Goal: Task Accomplishment & Management: Manage account settings

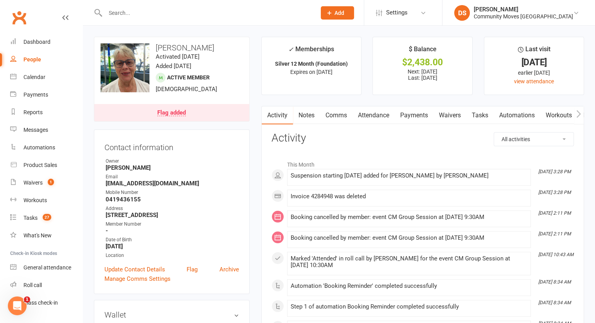
click at [221, 13] on input "text" at bounding box center [207, 12] width 208 height 11
type input "[PERSON_NAME]"
click at [229, 16] on input "[PERSON_NAME]" at bounding box center [207, 12] width 208 height 11
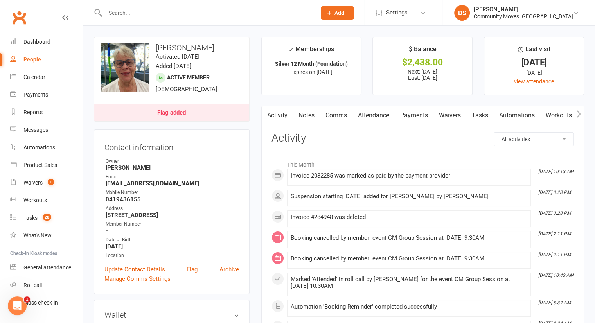
click at [234, 14] on input "text" at bounding box center [207, 12] width 208 height 11
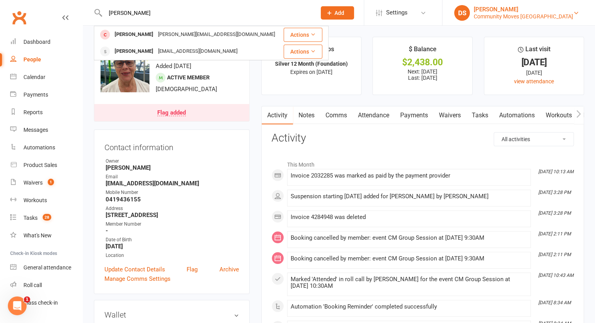
type input "[PERSON_NAME]"
click at [530, 14] on div "Community Moves Neutral Bay" at bounding box center [523, 16] width 99 height 7
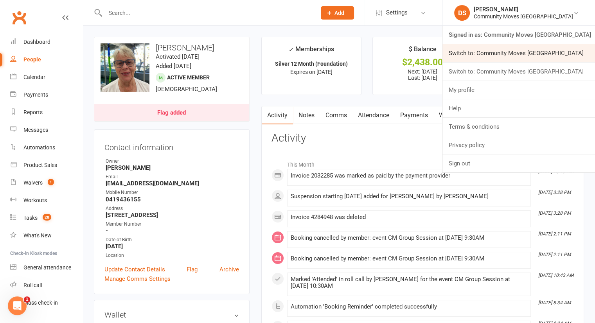
click at [527, 56] on link "Switch to: Community Moves [GEOGRAPHIC_DATA]" at bounding box center [518, 53] width 153 height 18
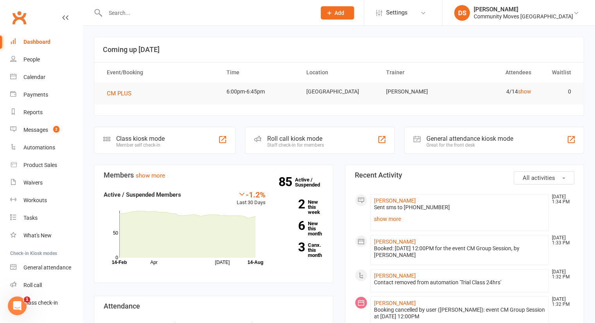
click at [208, 7] on div at bounding box center [202, 12] width 217 height 25
click at [207, 13] on input "text" at bounding box center [207, 12] width 208 height 11
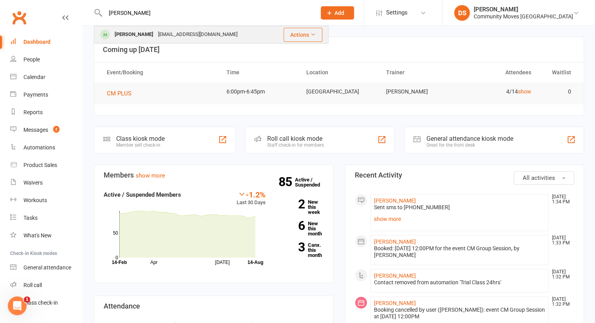
type input "[PERSON_NAME]"
click at [205, 37] on div "[EMAIL_ADDRESS][DOMAIN_NAME]" at bounding box center [198, 34] width 84 height 11
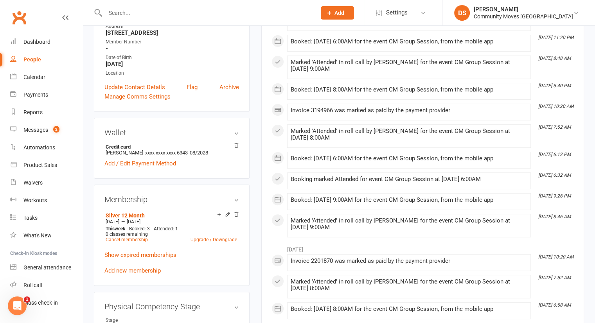
scroll to position [365, 0]
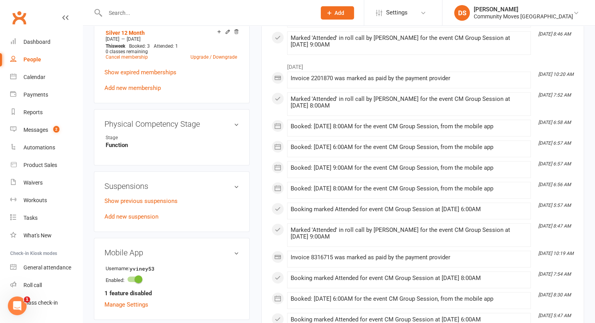
click at [161, 205] on p "Show previous suspensions" at bounding box center [171, 200] width 135 height 9
click at [163, 202] on link "Show previous suspensions" at bounding box center [140, 201] width 73 height 7
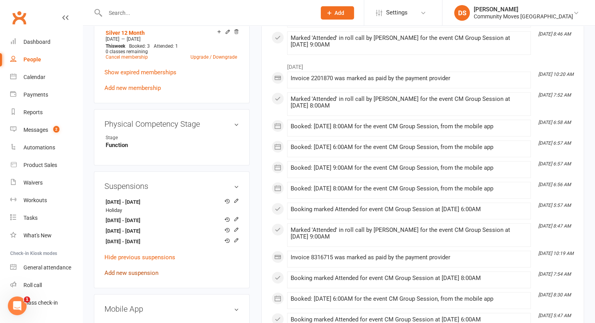
click at [141, 275] on link "Add new suspension" at bounding box center [131, 272] width 54 height 7
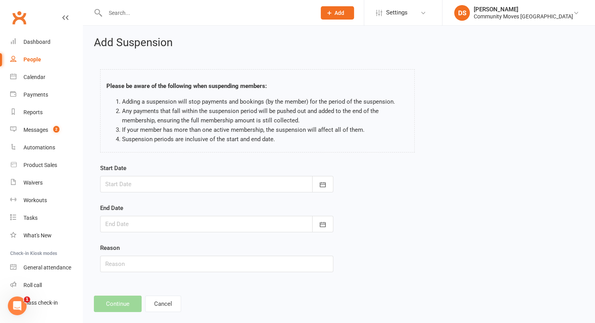
click at [210, 181] on div at bounding box center [216, 184] width 233 height 16
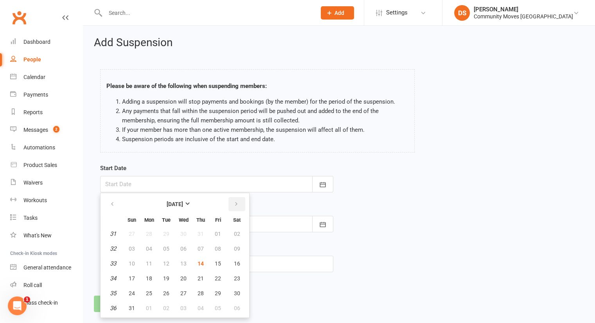
click at [234, 204] on icon "button" at bounding box center [235, 204] width 5 height 6
click at [110, 201] on icon "button" at bounding box center [112, 204] width 5 height 6
drag, startPoint x: 478, startPoint y: 247, endPoint x: 474, endPoint y: 233, distance: 14.6
click at [478, 248] on div "Start Date September 2025 Sun Mon Tue Wed Thu Fri Sat 36 31 01 02 03 04 05 06 3…" at bounding box center [338, 223] width 489 height 120
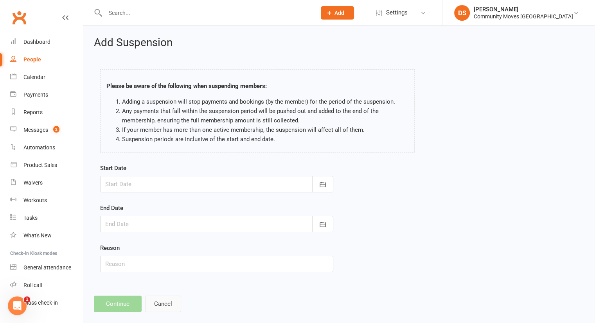
click at [166, 302] on button "Cancel" at bounding box center [163, 304] width 36 height 16
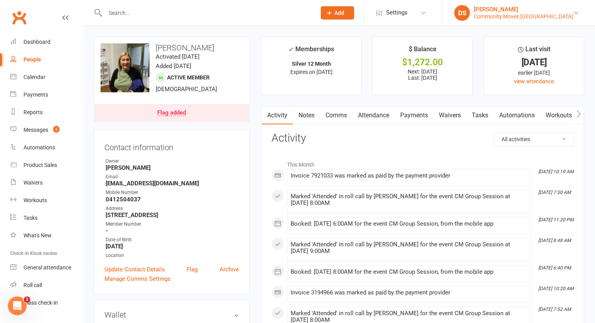
click at [532, 13] on div "Community Moves Forestville" at bounding box center [523, 16] width 99 height 7
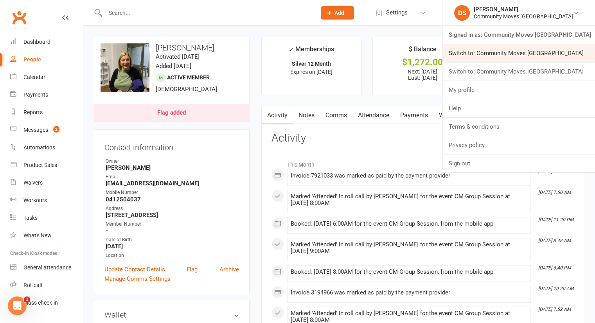
click at [529, 57] on link "Switch to: Community Moves [GEOGRAPHIC_DATA]" at bounding box center [518, 53] width 153 height 18
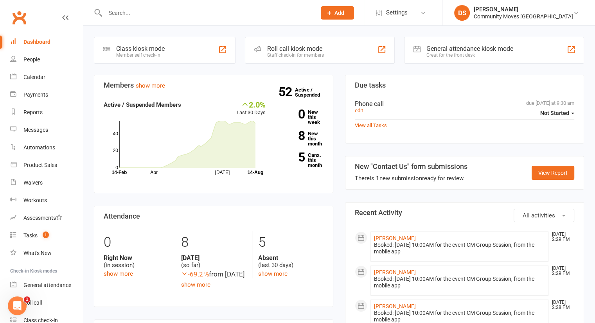
click at [177, 16] on input "text" at bounding box center [207, 12] width 208 height 11
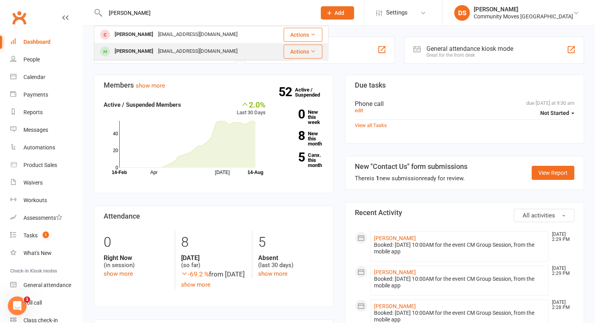
type input "Karen"
click at [181, 48] on div "karenfrancis123@hotmail.com" at bounding box center [198, 51] width 84 height 11
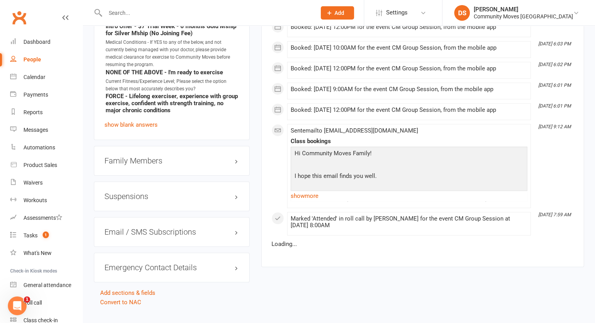
scroll to position [610, 0]
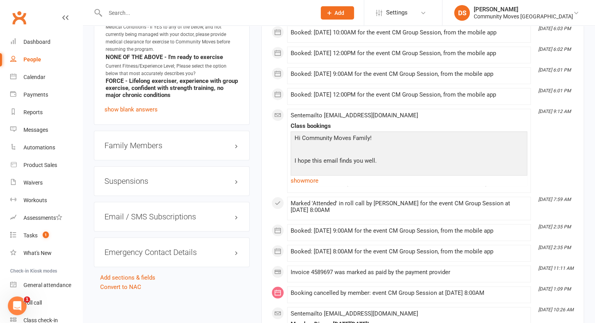
click at [143, 181] on h3 "Suspensions" at bounding box center [171, 181] width 135 height 9
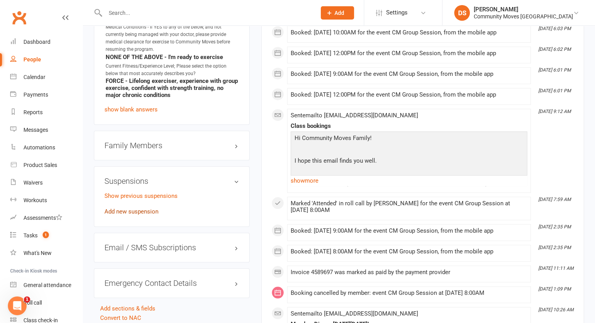
click at [136, 211] on link "Add new suspension" at bounding box center [131, 211] width 54 height 7
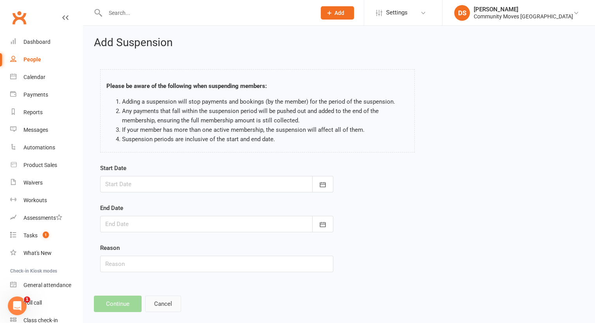
click at [161, 304] on button "Cancel" at bounding box center [163, 304] width 36 height 16
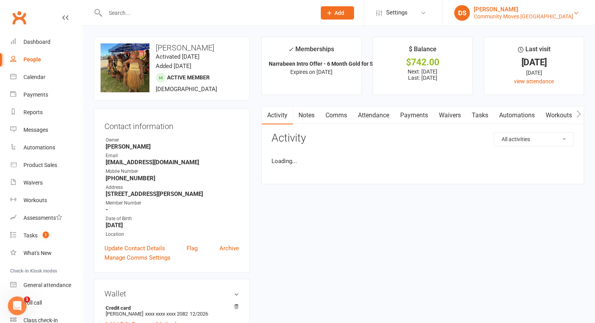
click at [526, 16] on div "Community Moves Narrabeen" at bounding box center [523, 16] width 99 height 7
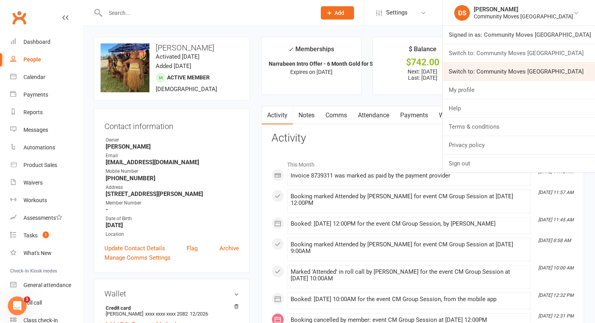
click at [519, 69] on link "Switch to: Community Moves [GEOGRAPHIC_DATA]" at bounding box center [518, 72] width 153 height 18
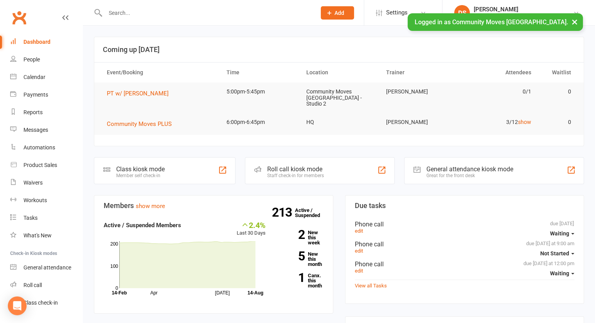
click at [151, 16] on input "text" at bounding box center [207, 12] width 208 height 11
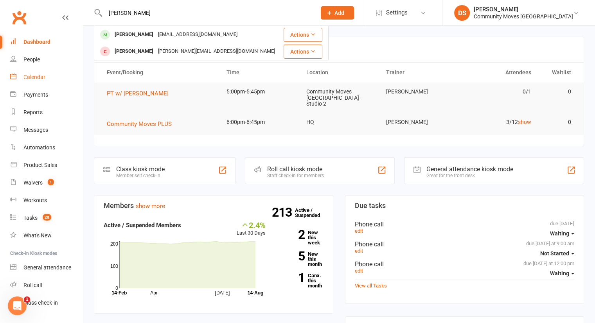
type input "natasha"
click at [45, 72] on link "Calendar" at bounding box center [46, 77] width 72 height 18
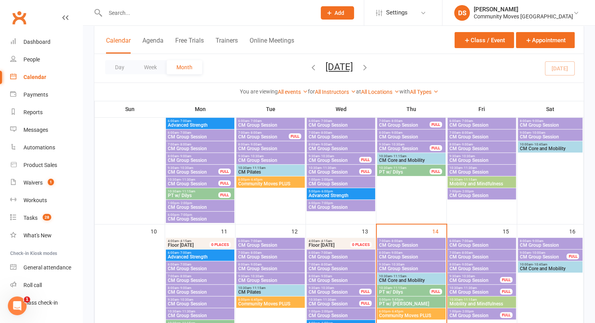
scroll to position [365, 0]
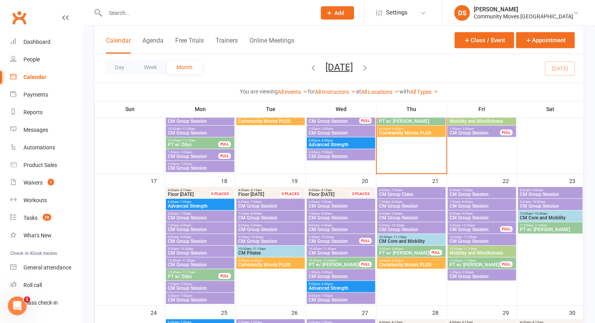
click at [471, 227] on span "CM Group Session" at bounding box center [474, 229] width 51 height 5
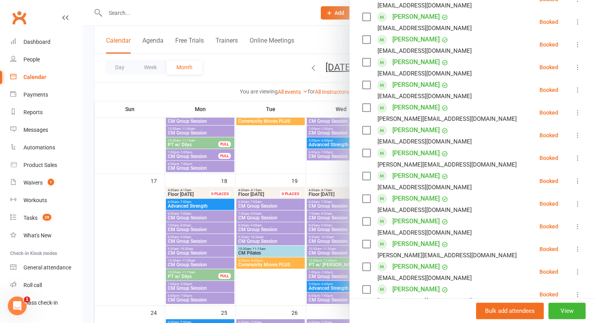
scroll to position [548, 0]
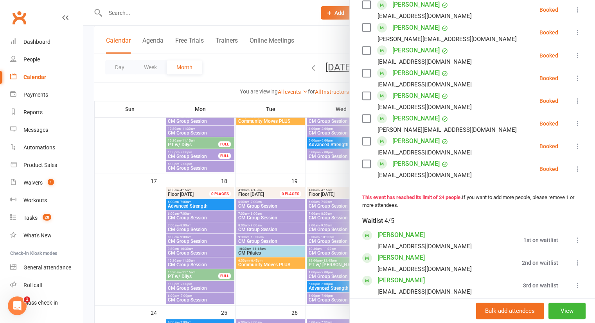
click at [123, 235] on div at bounding box center [339, 161] width 512 height 323
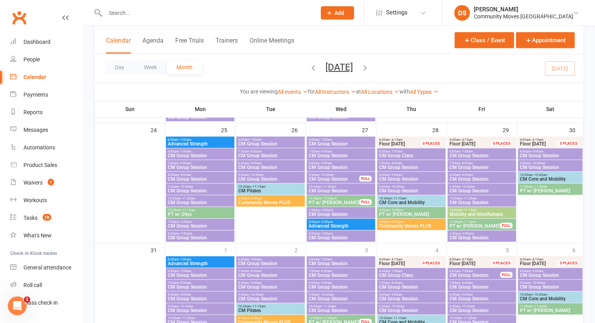
click at [532, 287] on span "CM Group Session" at bounding box center [550, 287] width 62 height 5
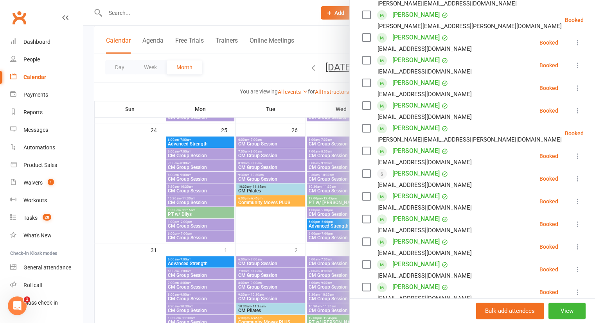
scroll to position [0, 0]
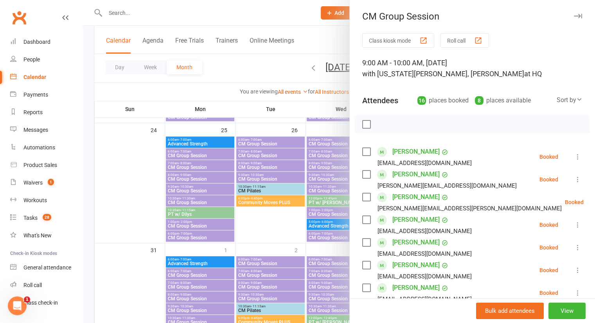
drag, startPoint x: 238, startPoint y: 168, endPoint x: 274, endPoint y: 169, distance: 36.4
click at [238, 169] on div at bounding box center [339, 161] width 512 height 323
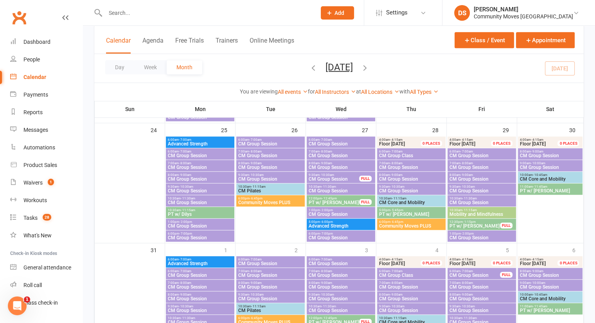
scroll to position [365, 0]
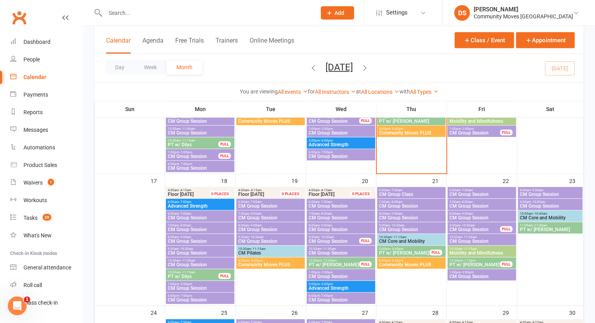
click at [471, 229] on span "CM Group Session" at bounding box center [474, 229] width 51 height 5
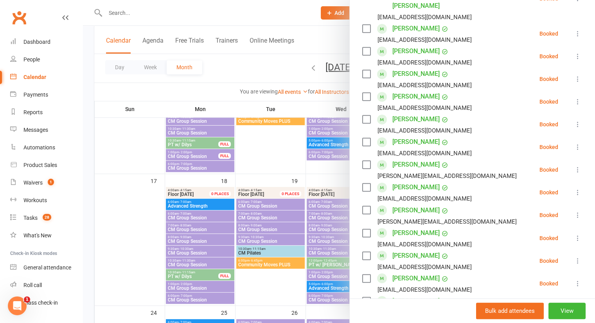
scroll to position [548, 0]
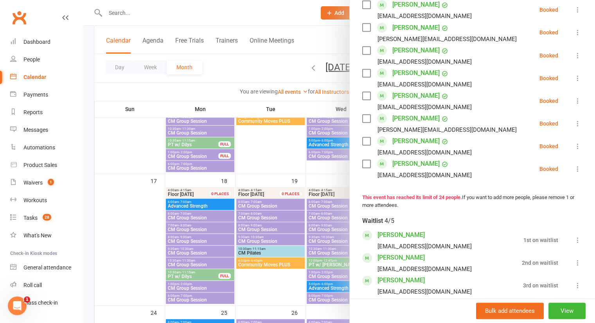
click at [574, 236] on icon at bounding box center [578, 240] width 8 height 8
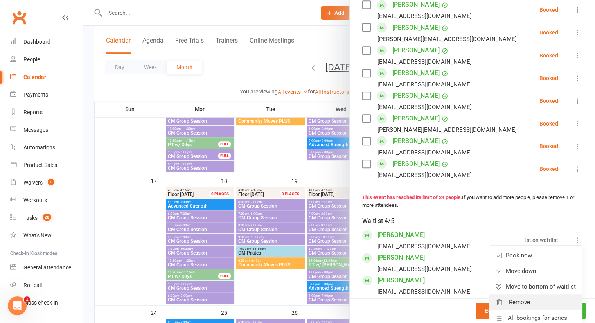
click at [523, 295] on link "Remove" at bounding box center [535, 303] width 93 height 16
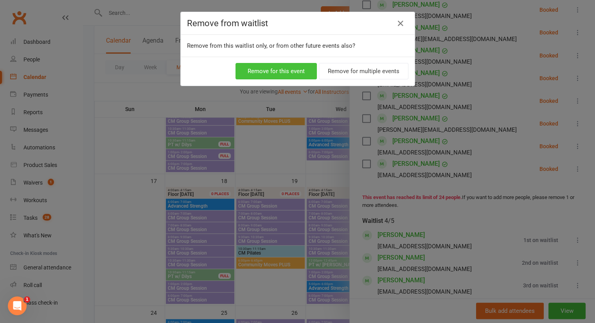
click at [292, 72] on button "Remove for this event" at bounding box center [275, 71] width 81 height 16
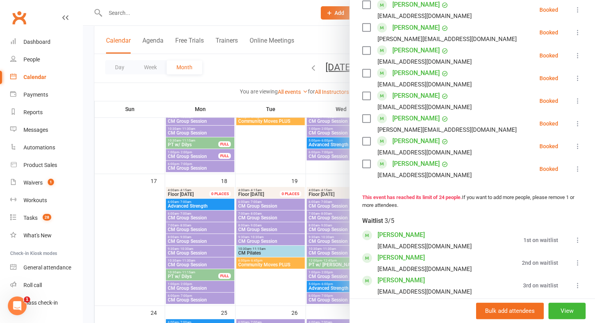
drag, startPoint x: 189, startPoint y: 8, endPoint x: 186, endPoint y: 16, distance: 8.4
click at [187, 9] on div at bounding box center [339, 161] width 512 height 323
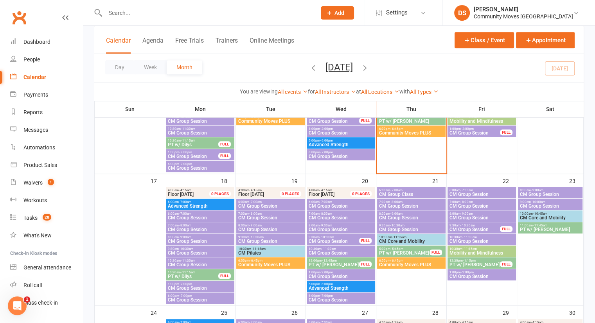
click at [187, 14] on input "text" at bounding box center [207, 12] width 208 height 11
type input "Ursula"
click at [544, 8] on div "[PERSON_NAME]" at bounding box center [523, 9] width 99 height 7
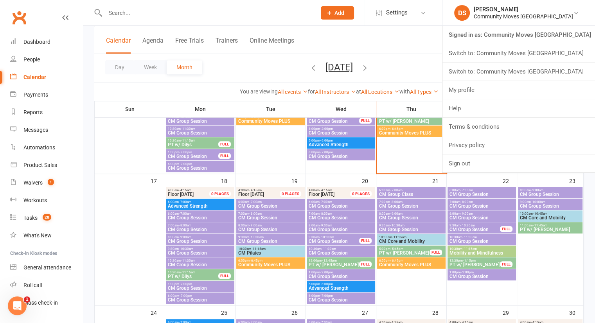
click at [145, 21] on div at bounding box center [202, 12] width 217 height 25
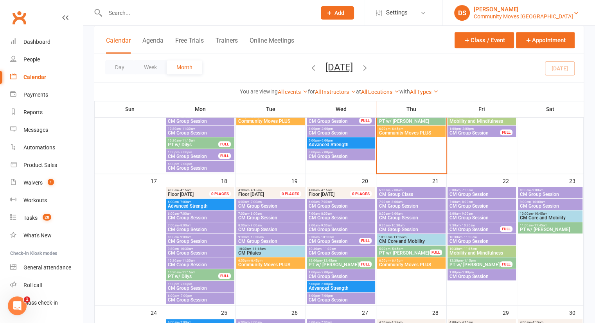
click at [544, 10] on div "[PERSON_NAME]" at bounding box center [523, 9] width 99 height 7
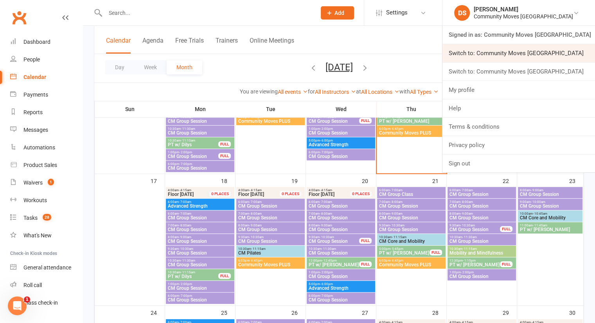
click at [552, 50] on link "Switch to: Community Moves [GEOGRAPHIC_DATA]" at bounding box center [518, 53] width 153 height 18
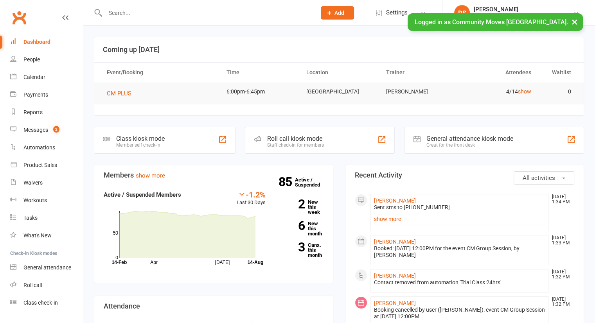
click at [191, 14] on input "text" at bounding box center [207, 12] width 208 height 11
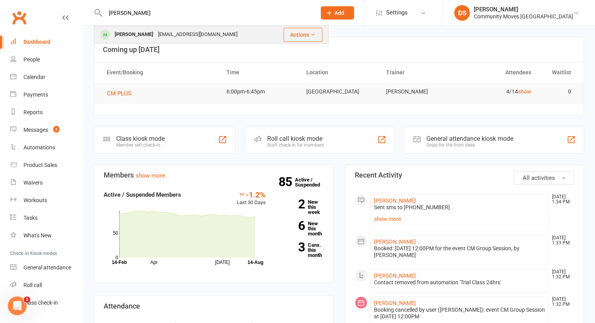
type input "Ursula"
click at [181, 35] on div "ursy@live.com.au" at bounding box center [198, 34] width 84 height 11
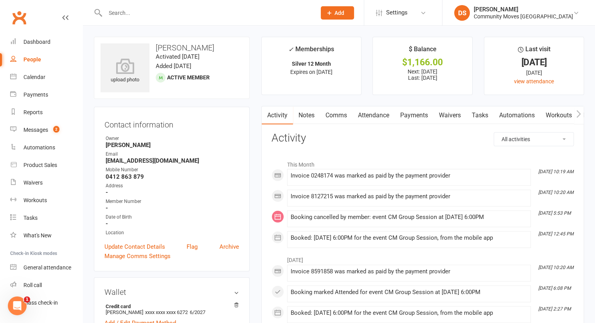
click at [183, 14] on input "text" at bounding box center [207, 12] width 208 height 11
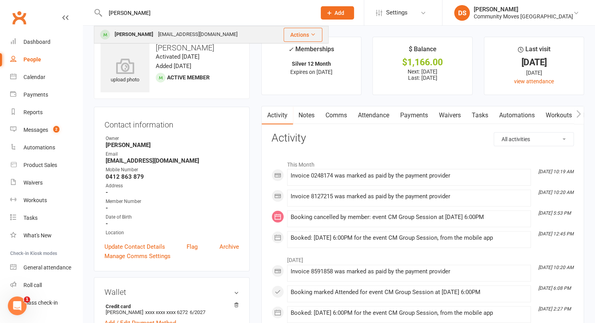
type input "Viviana"
click at [186, 40] on div "vivianaoliver@optusnet.com.au" at bounding box center [198, 34] width 84 height 11
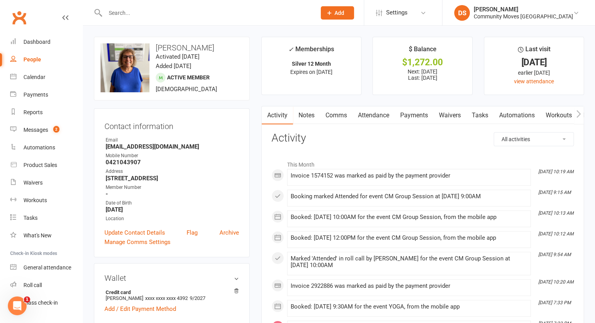
scroll to position [182, 0]
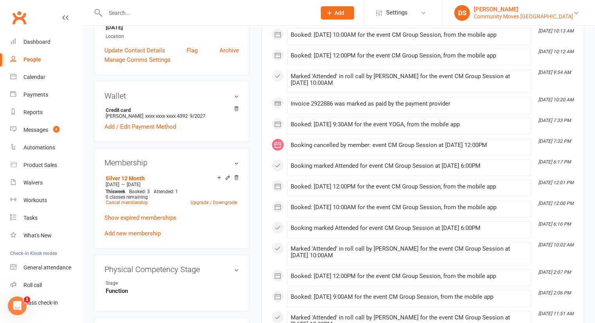
drag, startPoint x: 521, startPoint y: 14, endPoint x: 519, endPoint y: 19, distance: 5.4
click at [521, 14] on div "Community Moves [GEOGRAPHIC_DATA]" at bounding box center [523, 16] width 99 height 7
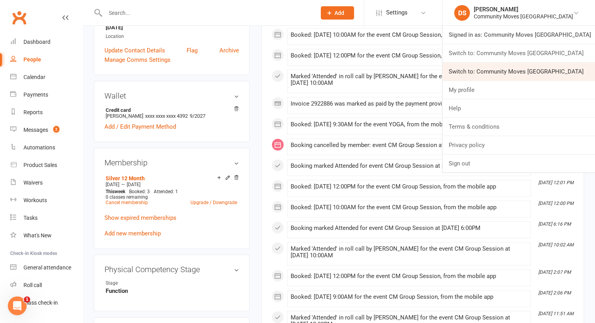
click at [528, 74] on link "Switch to: Community Moves Neutral Bay" at bounding box center [518, 72] width 153 height 18
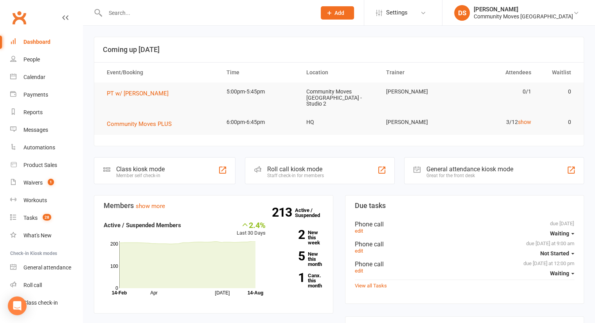
click at [197, 14] on input "text" at bounding box center [207, 12] width 208 height 11
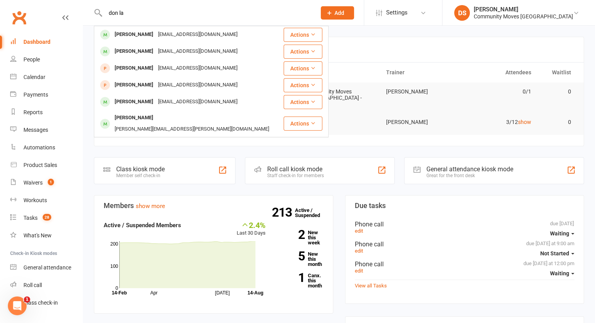
type input "don la"
click at [196, 33] on div "[EMAIL_ADDRESS][DOMAIN_NAME]" at bounding box center [198, 34] width 84 height 11
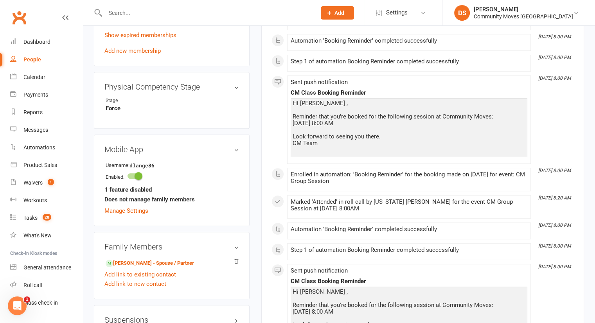
scroll to position [548, 0]
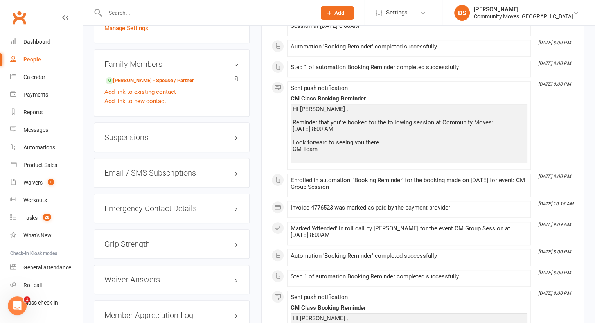
click at [148, 135] on h3 "Suspensions" at bounding box center [171, 137] width 135 height 9
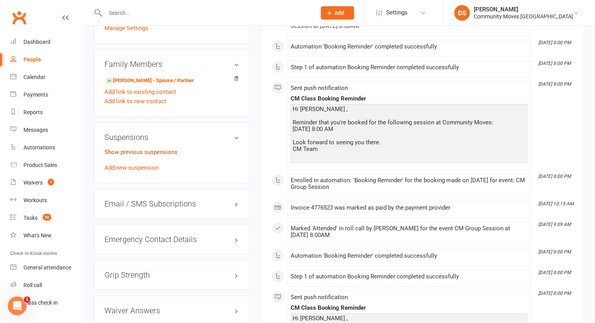
click at [153, 155] on link "Show previous suspensions" at bounding box center [140, 152] width 73 height 7
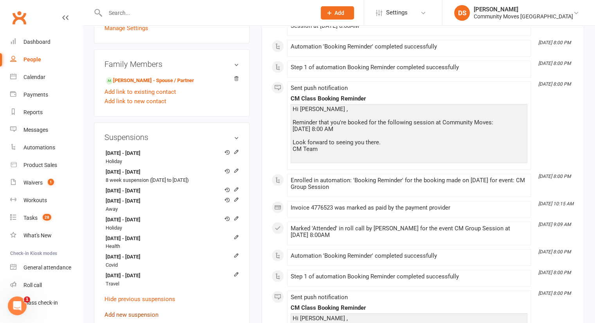
click at [127, 314] on link "Add new suspension" at bounding box center [131, 314] width 54 height 7
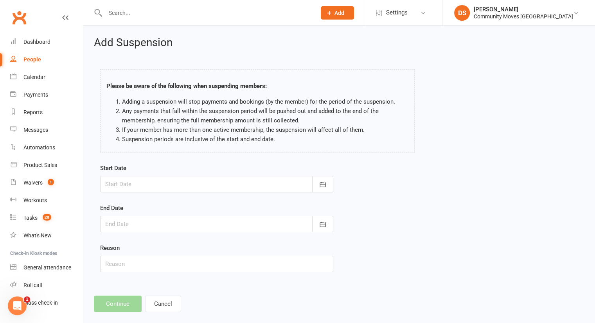
click at [145, 187] on div at bounding box center [216, 184] width 233 height 16
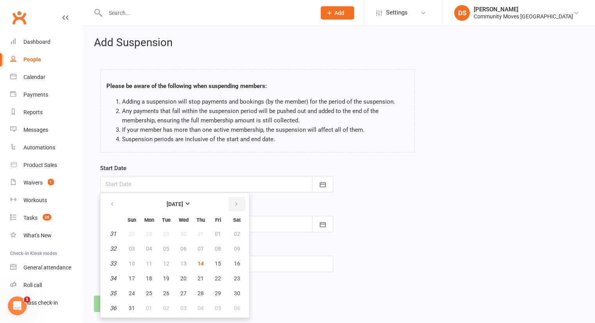
click at [237, 203] on button "button" at bounding box center [236, 204] width 17 height 14
click at [147, 248] on span "08" at bounding box center [149, 249] width 6 height 6
type input "[DATE]"
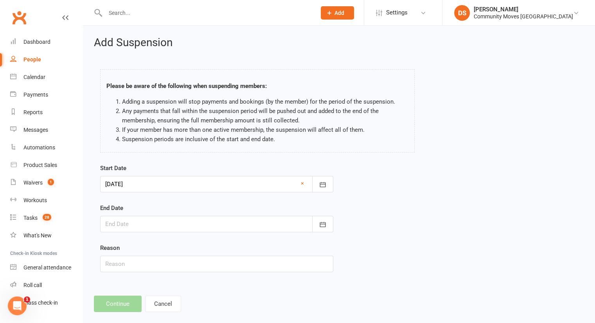
click at [160, 223] on div at bounding box center [216, 224] width 233 height 16
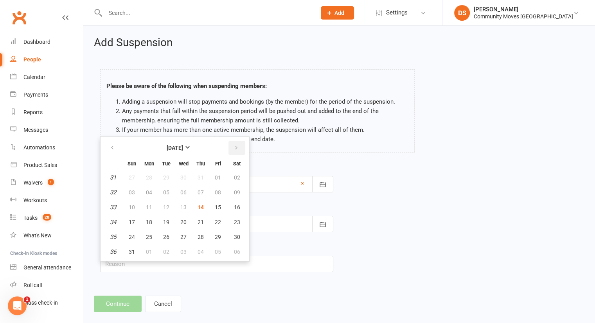
click at [235, 151] on button "button" at bounding box center [236, 148] width 17 height 14
click at [373, 185] on div "Start Date 08 Sep 2025 September 2025 Sun Mon Tue Wed Thu Fri Sat 36 31 01 02 0…" at bounding box center [338, 223] width 489 height 120
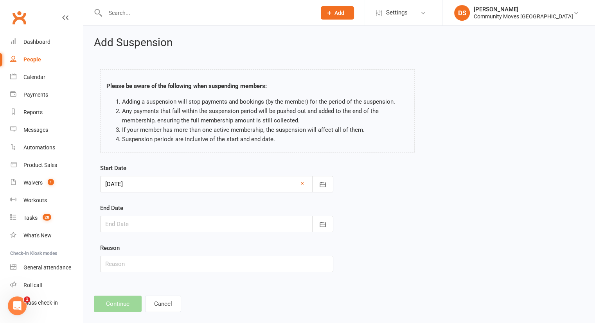
click at [235, 183] on div at bounding box center [216, 184] width 233 height 16
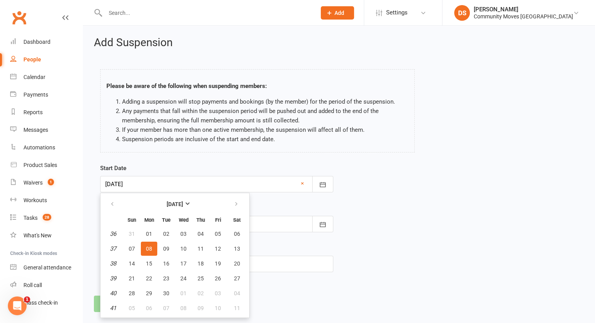
click at [288, 225] on div at bounding box center [216, 224] width 233 height 16
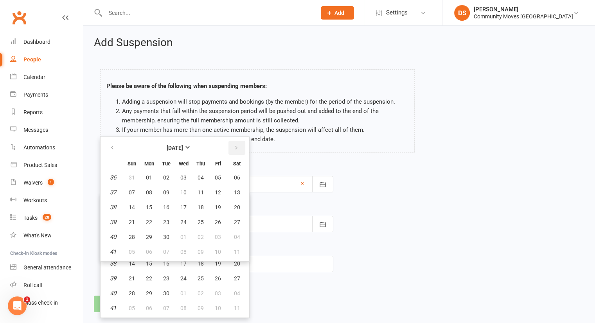
click at [234, 151] on button "button" at bounding box center [236, 148] width 17 height 14
click at [132, 206] on span "12" at bounding box center [132, 207] width 6 height 6
type input "12 Oct 2025"
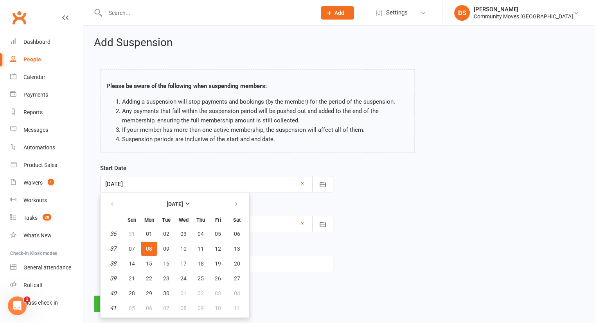
click at [427, 258] on div "Start Date 08 Sep 2025 September 2025 Sun Mon Tue Wed Thu Fri Sat 36 31 01 02 0…" at bounding box center [338, 223] width 489 height 120
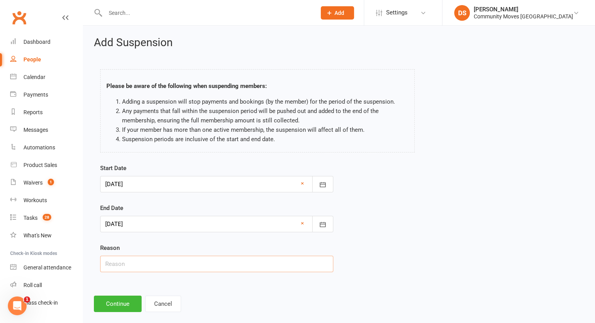
click at [180, 262] on input "text" at bounding box center [216, 264] width 233 height 16
type input "Away"
click at [111, 304] on button "Continue" at bounding box center [118, 304] width 48 height 16
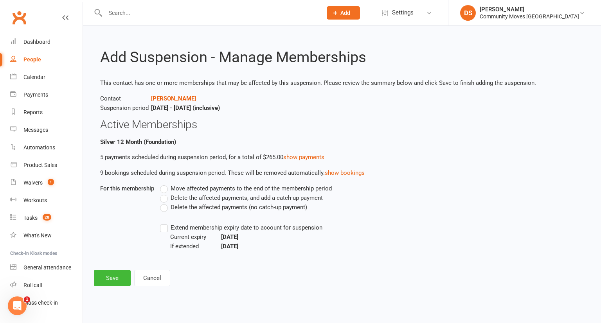
click at [207, 208] on span "Delete the affected payments (no catch-up payment)" at bounding box center [239, 207] width 136 height 8
click at [165, 203] on input "Delete the affected payments (no catch-up payment)" at bounding box center [162, 203] width 5 height 0
click at [114, 282] on button "Save" at bounding box center [112, 278] width 37 height 16
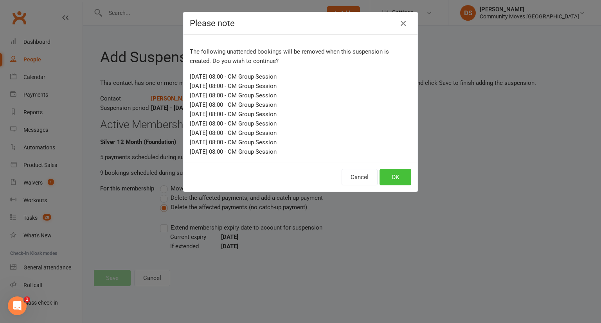
click at [386, 180] on button "OK" at bounding box center [395, 177] width 32 height 16
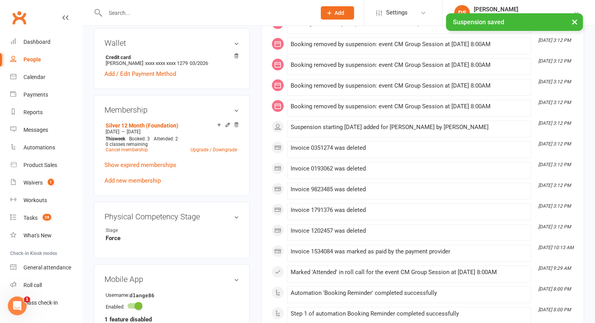
scroll to position [365, 0]
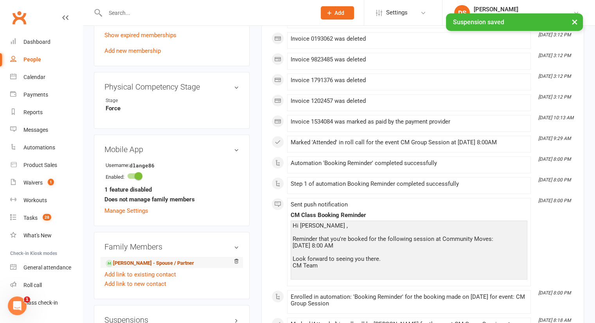
click at [147, 260] on link "Vivian Schenker - Spouse / Partner" at bounding box center [150, 263] width 88 height 8
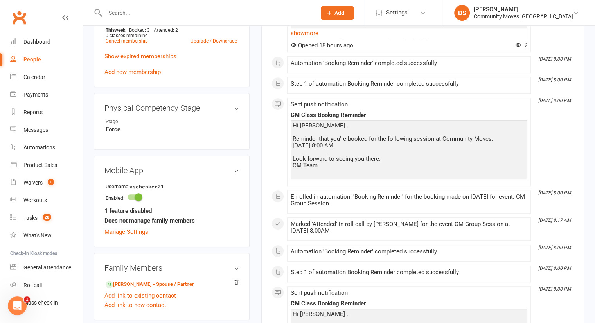
scroll to position [548, 0]
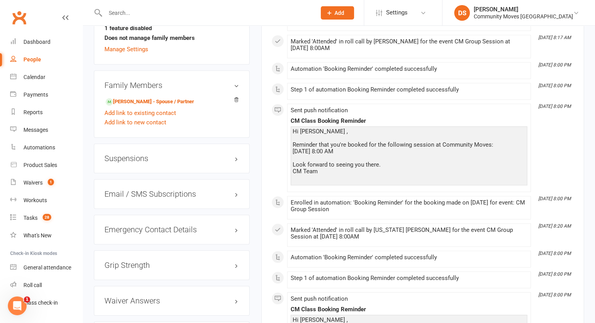
click at [148, 155] on h3 "Suspensions" at bounding box center [171, 158] width 135 height 9
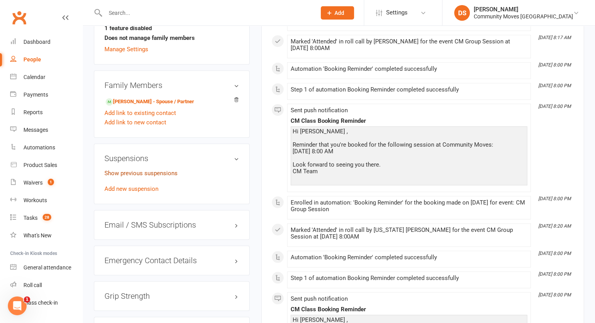
click at [152, 173] on link "Show previous suspensions" at bounding box center [140, 173] width 73 height 7
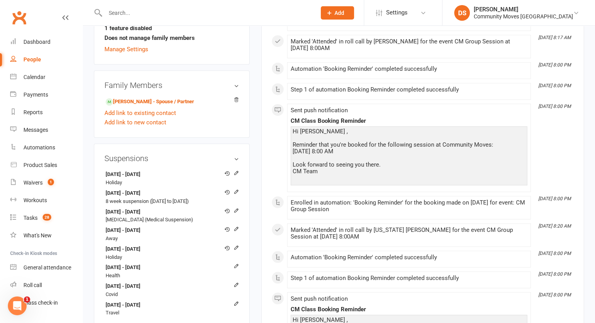
scroll to position [730, 0]
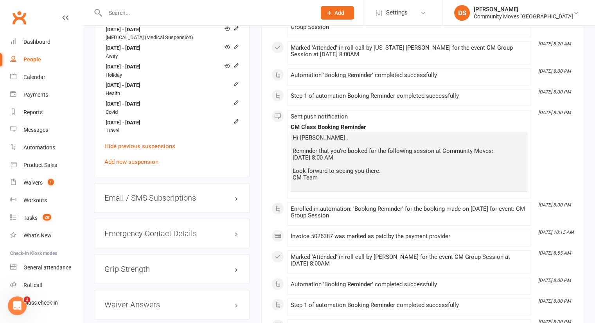
click at [153, 165] on div "3 Mar 2025 - 23 Mar 2025 Holiday 13 Jun 2023 - 23 Jul 2023 8 week suspension (2…" at bounding box center [171, 76] width 135 height 180
click at [151, 165] on link "Add new suspension" at bounding box center [131, 161] width 54 height 7
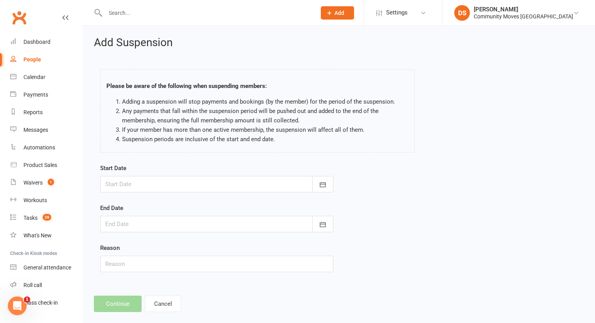
click at [147, 177] on div at bounding box center [216, 184] width 233 height 16
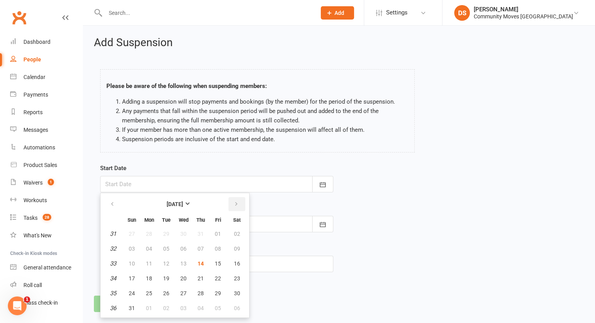
click at [238, 201] on button "button" at bounding box center [236, 204] width 17 height 14
click at [153, 243] on button "08" at bounding box center [149, 249] width 16 height 14
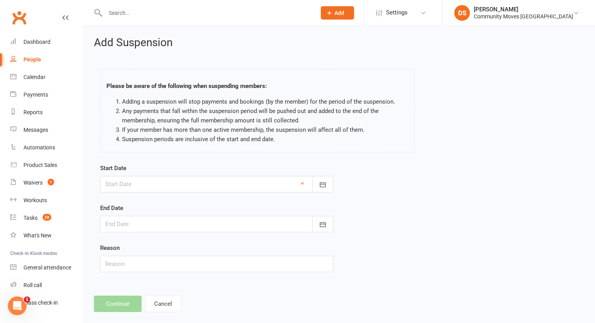
type input "08 Sep 2025"
click at [165, 219] on div at bounding box center [216, 224] width 233 height 16
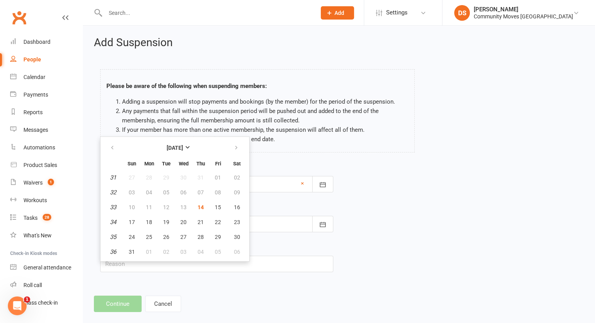
click at [243, 144] on th at bounding box center [237, 147] width 20 height 17
click at [238, 146] on button "button" at bounding box center [236, 148] width 17 height 14
click at [133, 208] on span "12" at bounding box center [132, 207] width 6 height 6
type input "12 Oct 2025"
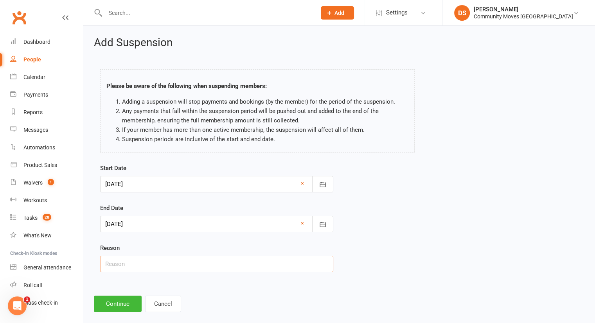
drag, startPoint x: 130, startPoint y: 264, endPoint x: 132, endPoint y: 258, distance: 5.8
click at [130, 264] on input "text" at bounding box center [216, 264] width 233 height 16
type input "Away"
click at [121, 309] on button "Continue" at bounding box center [118, 304] width 48 height 16
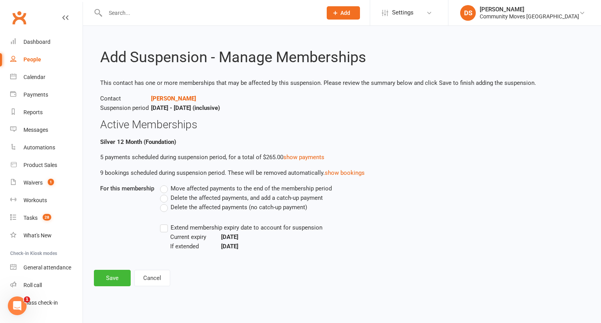
click at [181, 207] on span "Delete the affected payments (no catch-up payment)" at bounding box center [239, 207] width 136 height 8
click at [165, 203] on input "Delete the affected payments (no catch-up payment)" at bounding box center [162, 203] width 5 height 0
click at [121, 277] on button "Save" at bounding box center [112, 278] width 37 height 16
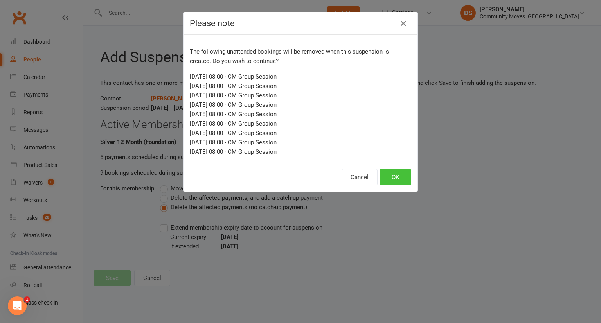
click at [391, 181] on button "OK" at bounding box center [395, 177] width 32 height 16
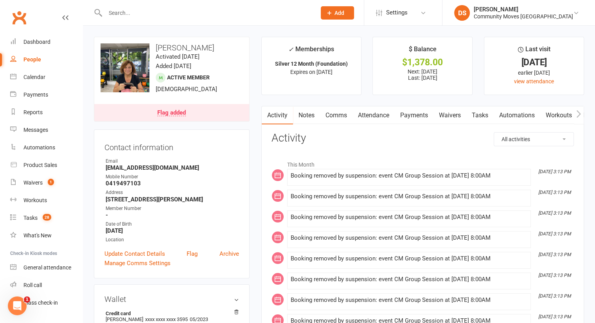
click at [201, 17] on input "text" at bounding box center [207, 12] width 208 height 11
click at [186, 14] on input "text" at bounding box center [207, 12] width 208 height 11
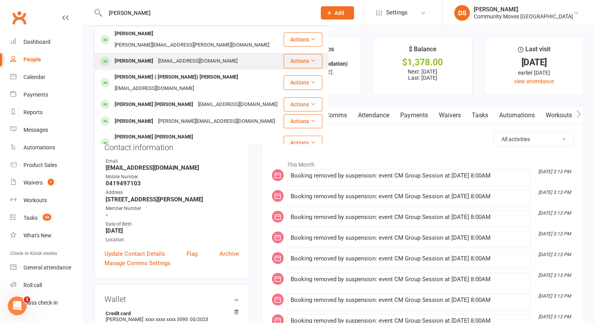
type input "Anne"
click at [185, 56] on div "helenannejohnstone@gmail.com" at bounding box center [198, 61] width 84 height 11
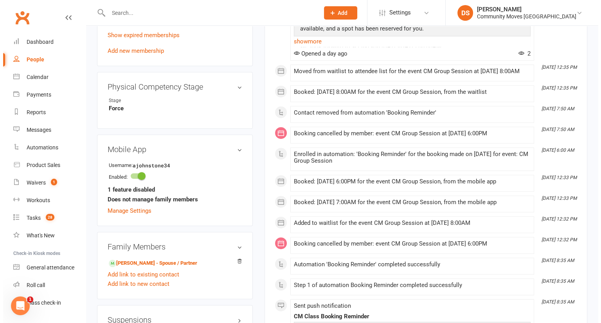
scroll to position [182, 0]
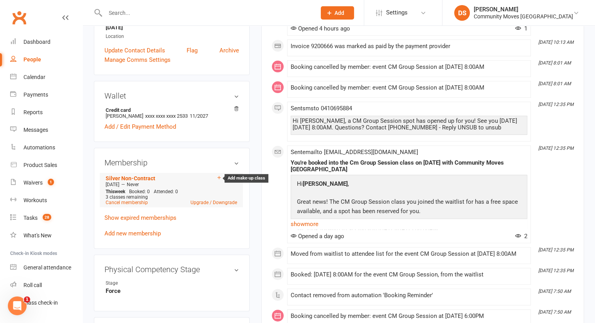
click at [217, 180] on icon at bounding box center [218, 177] width 5 height 5
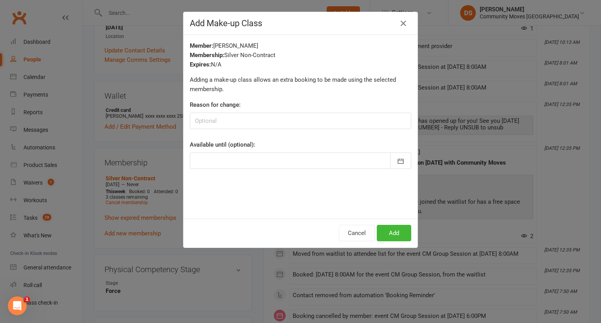
click at [232, 165] on div at bounding box center [300, 161] width 221 height 16
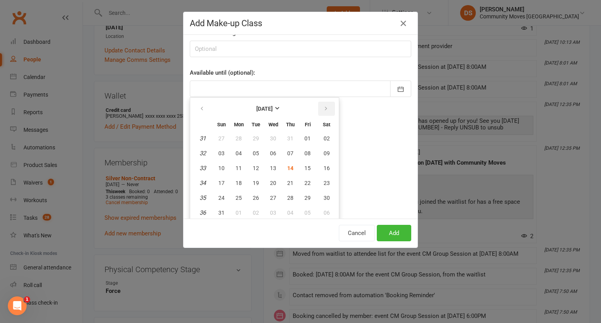
click at [323, 108] on icon "button" at bounding box center [325, 109] width 5 height 6
click at [219, 152] on span "07" at bounding box center [221, 153] width 6 height 6
type input "07 Sep 2025"
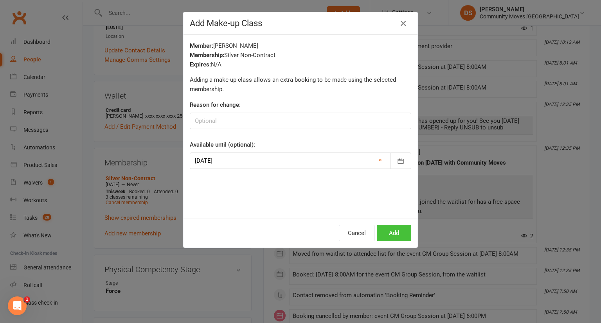
click at [392, 234] on button "Add" at bounding box center [394, 233] width 34 height 16
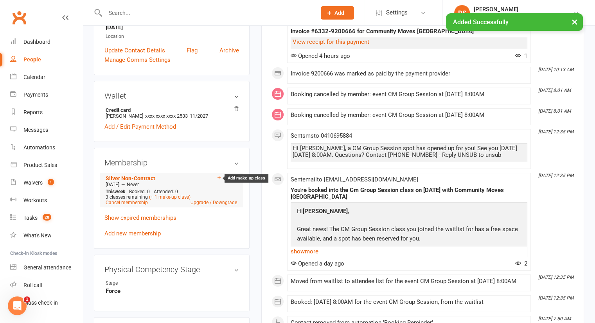
click at [218, 178] on icon at bounding box center [218, 177] width 3 height 3
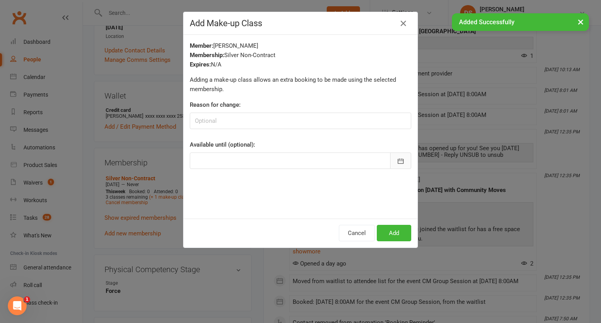
click at [402, 162] on button "button" at bounding box center [400, 161] width 21 height 16
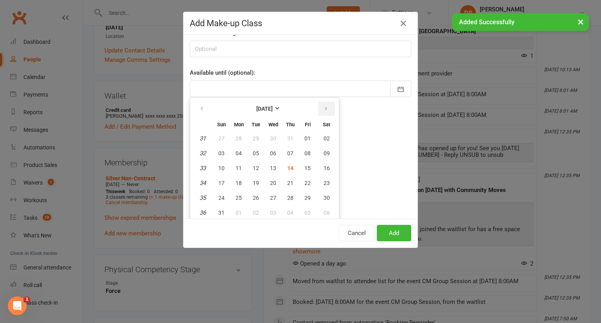
click at [327, 106] on button "button" at bounding box center [326, 109] width 17 height 14
click at [218, 150] on span "07" at bounding box center [221, 153] width 6 height 6
type input "07 Sep 2025"
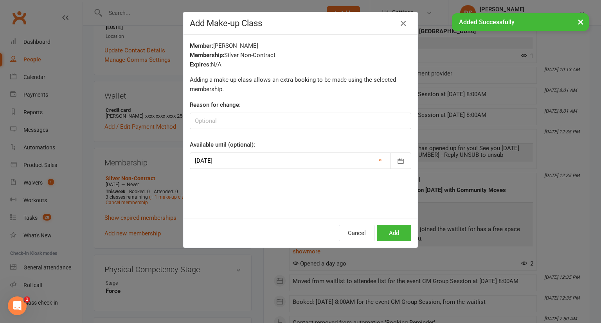
scroll to position [0, 0]
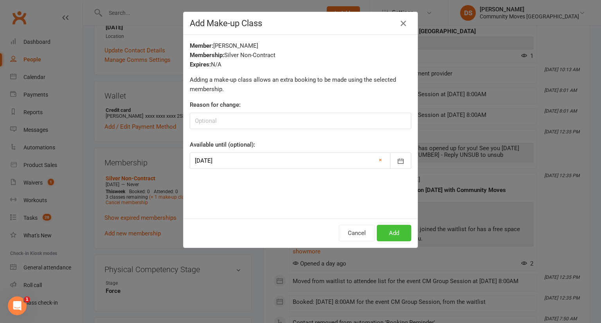
click at [393, 227] on button "Add" at bounding box center [394, 233] width 34 height 16
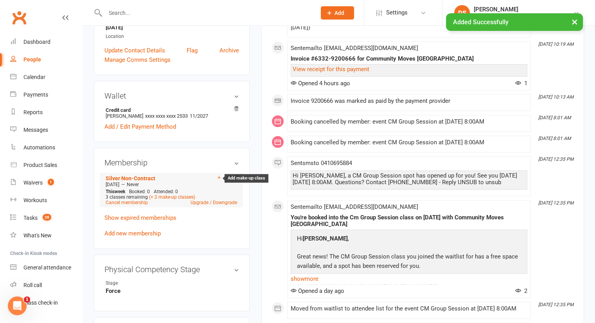
click at [217, 176] on icon at bounding box center [218, 177] width 5 height 5
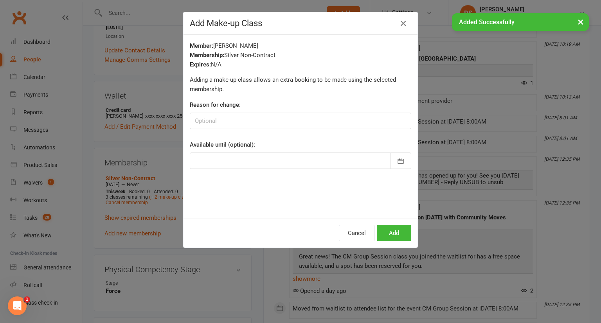
click at [408, 162] on div "Member: Anne Johnstone Membership: Silver Non-Contract Expires: N/A Adding a ma…" at bounding box center [300, 127] width 234 height 184
click at [399, 161] on icon "button" at bounding box center [401, 161] width 8 height 8
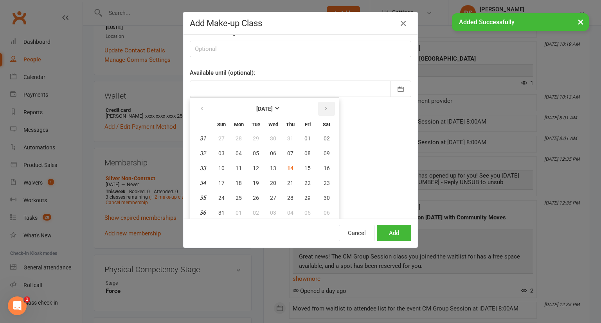
click at [325, 108] on button "button" at bounding box center [326, 109] width 17 height 14
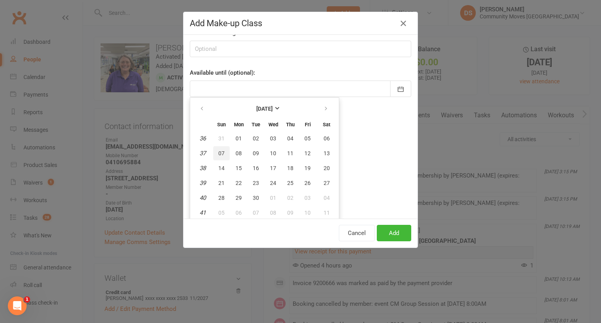
click at [214, 149] on button "07" at bounding box center [221, 153] width 16 height 14
type input "07 Sep 2025"
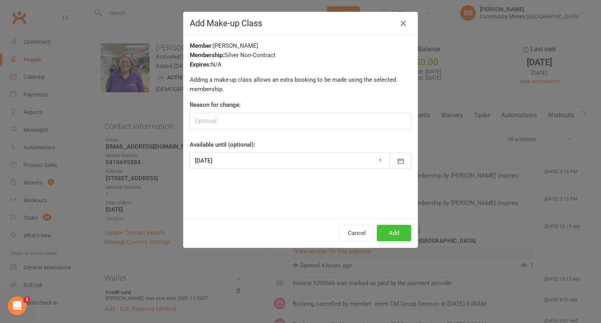
click at [386, 231] on button "Add" at bounding box center [394, 233] width 34 height 16
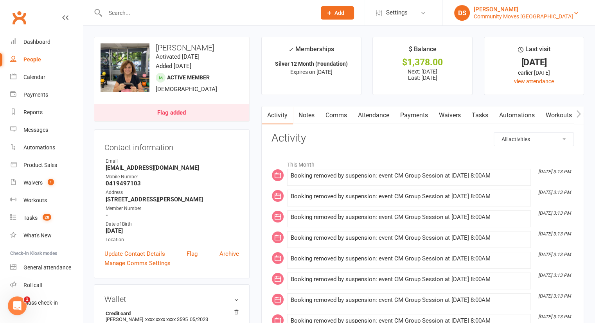
click at [521, 18] on link "DS Darshak Shah Community Moves Neutral Bay" at bounding box center [518, 13] width 129 height 16
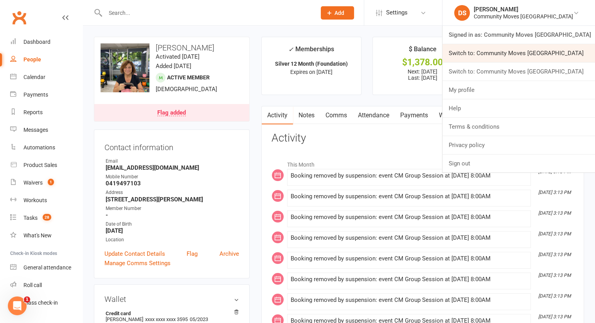
click at [508, 53] on link "Switch to: Community Moves Forestville" at bounding box center [518, 53] width 153 height 18
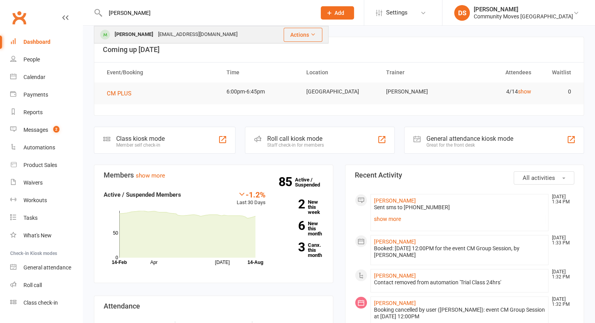
type input "[PERSON_NAME]"
click at [188, 36] on div "[EMAIL_ADDRESS][DOMAIN_NAME]" at bounding box center [198, 34] width 84 height 11
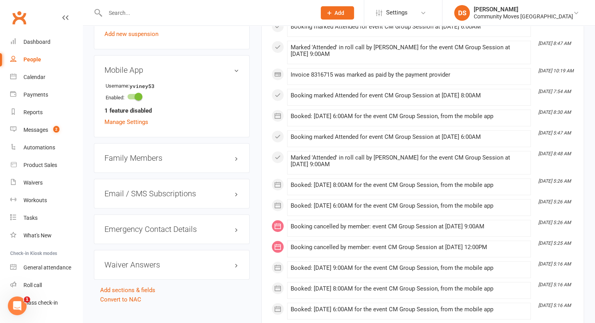
scroll to position [365, 0]
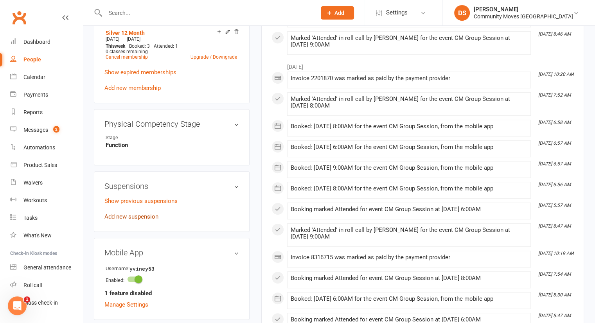
click at [135, 217] on link "Add new suspension" at bounding box center [131, 216] width 54 height 7
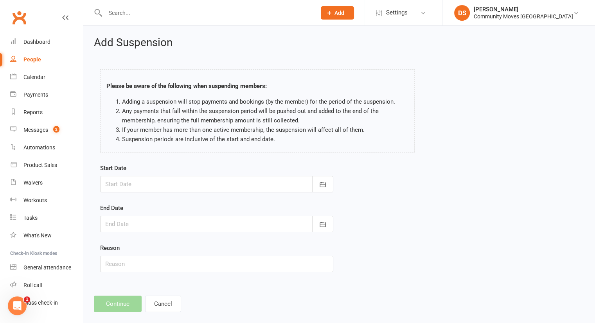
click at [190, 182] on div at bounding box center [216, 184] width 233 height 16
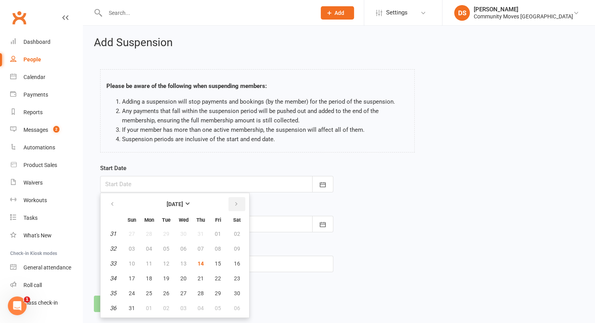
click at [234, 203] on icon "button" at bounding box center [235, 204] width 5 height 6
click at [149, 246] on span "08" at bounding box center [149, 249] width 6 height 6
type input "[DATE]"
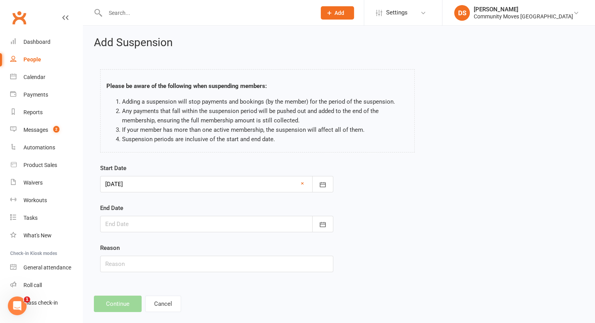
click at [163, 225] on div at bounding box center [216, 224] width 233 height 16
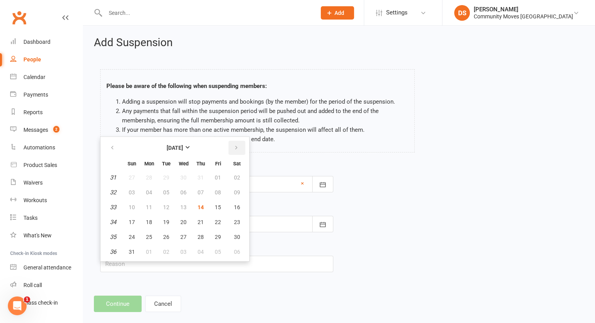
click at [237, 149] on icon "button" at bounding box center [235, 148] width 5 height 6
click at [131, 252] on span "05" at bounding box center [132, 252] width 6 height 6
type input "[DATE]"
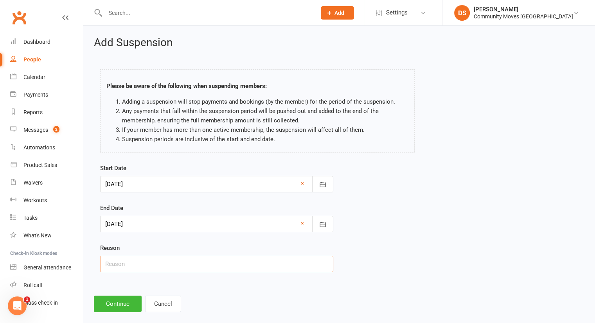
click at [124, 260] on input "text" at bounding box center [216, 264] width 233 height 16
type input "Away"
click at [122, 302] on button "Continue" at bounding box center [118, 304] width 48 height 16
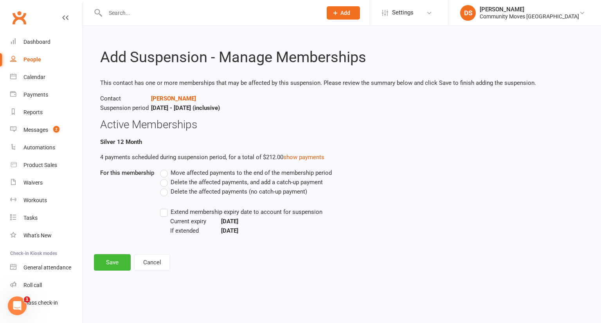
click at [198, 194] on span "Delete the affected payments (no catch-up payment)" at bounding box center [239, 191] width 136 height 8
click at [165, 187] on input "Delete the affected payments (no catch-up payment)" at bounding box center [162, 187] width 5 height 0
click at [104, 260] on button "Save" at bounding box center [112, 262] width 37 height 16
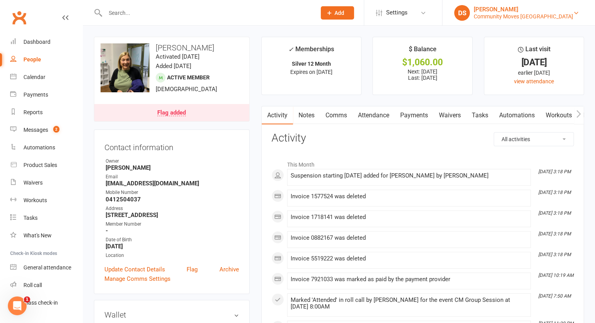
click at [555, 20] on link "DS [PERSON_NAME] Community Moves [GEOGRAPHIC_DATA]" at bounding box center [518, 13] width 129 height 16
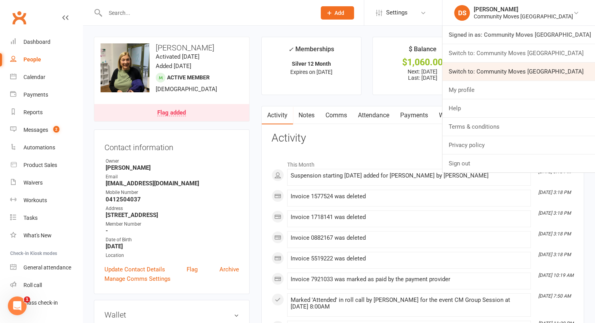
click at [542, 71] on link "Switch to: Community Moves [GEOGRAPHIC_DATA]" at bounding box center [518, 72] width 153 height 18
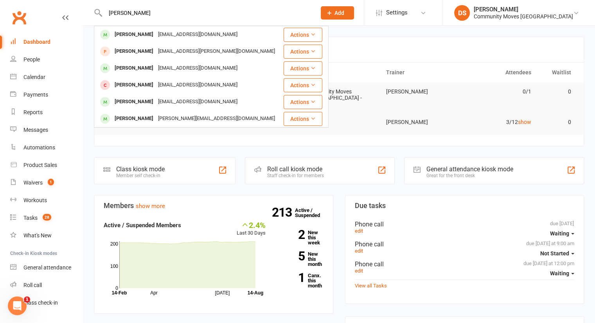
click at [176, 9] on input "[PERSON_NAME]" at bounding box center [207, 12] width 208 height 11
type input "[PERSON_NAME]"
click at [547, 16] on div "Community Moves [GEOGRAPHIC_DATA]" at bounding box center [523, 16] width 99 height 7
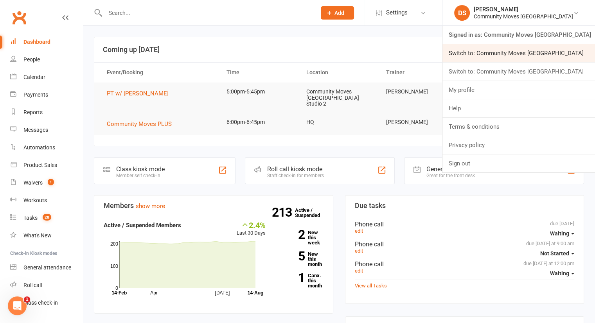
click at [541, 56] on link "Switch to: Community Moves [GEOGRAPHIC_DATA]" at bounding box center [518, 53] width 153 height 18
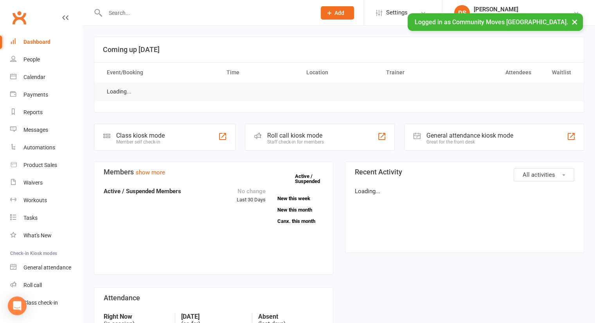
click at [205, 17] on input "text" at bounding box center [207, 12] width 208 height 11
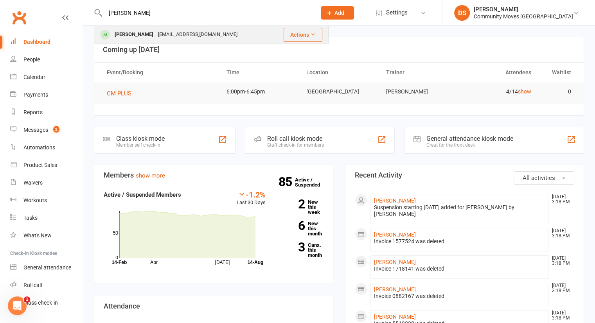
type input "[PERSON_NAME]"
click at [192, 32] on div "[EMAIL_ADDRESS][DOMAIN_NAME]" at bounding box center [198, 34] width 84 height 11
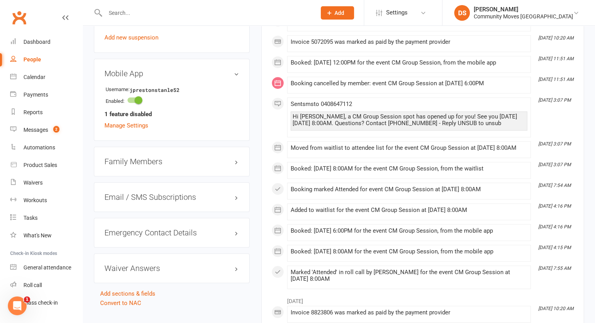
scroll to position [365, 0]
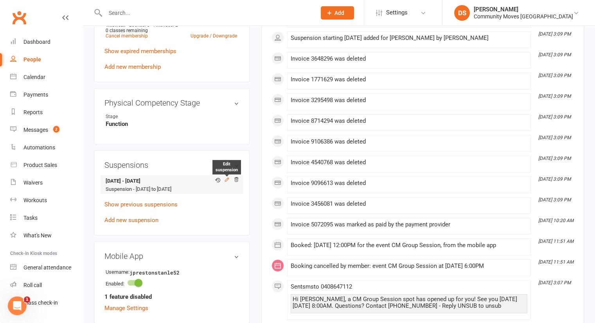
click at [227, 179] on icon at bounding box center [226, 179] width 5 height 5
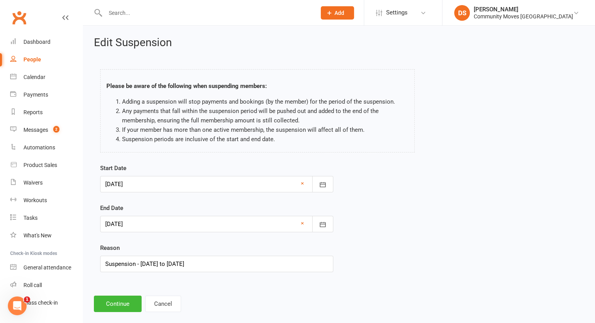
click at [154, 228] on div at bounding box center [216, 224] width 233 height 16
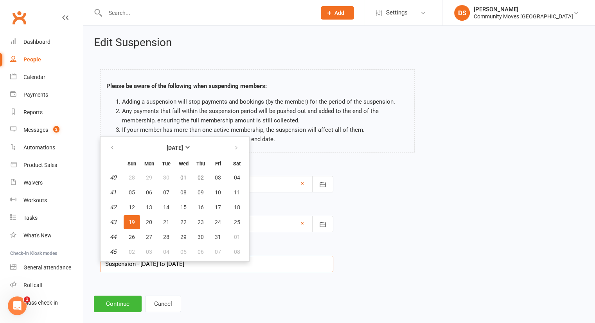
click at [255, 266] on input "Suspension - 25 Aug to 31 Oct 2025" at bounding box center [216, 264] width 233 height 16
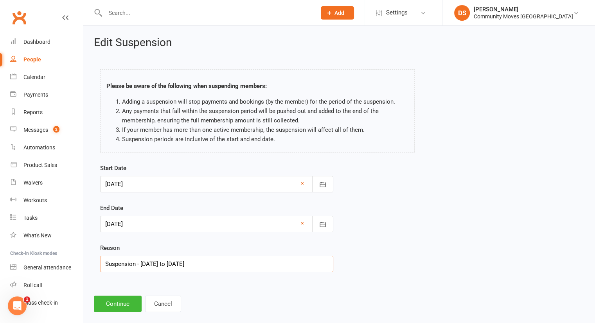
click at [173, 263] on input "Suspension - 25 Aug to 31 Oct 2025" at bounding box center [216, 264] width 233 height 16
type input "Suspension - 25 Aug to 26 Oct 2025"
click at [115, 305] on button "Continue" at bounding box center [118, 304] width 48 height 16
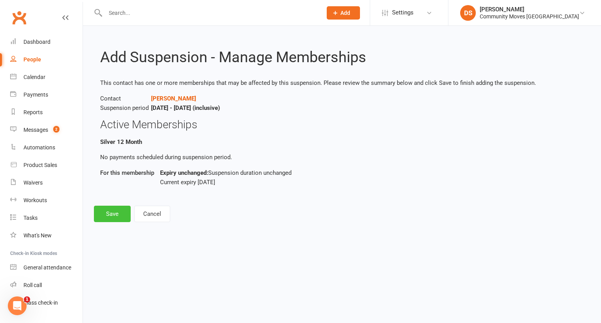
click at [108, 214] on button "Save" at bounding box center [112, 214] width 37 height 16
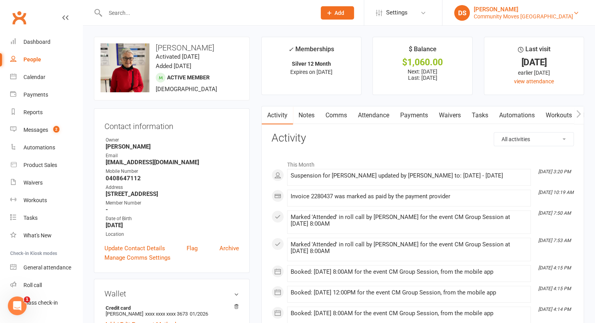
click at [533, 13] on div "Community Moves Forestville" at bounding box center [523, 16] width 99 height 7
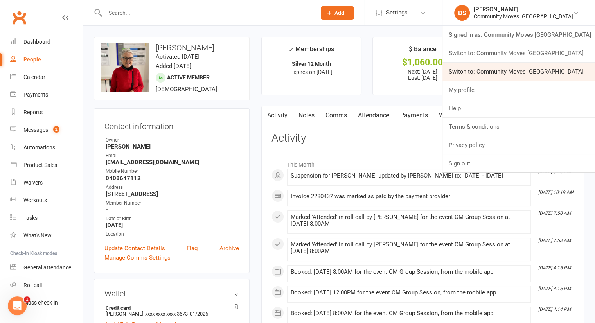
click at [535, 72] on link "Switch to: Community Moves Neutral Bay" at bounding box center [518, 72] width 153 height 18
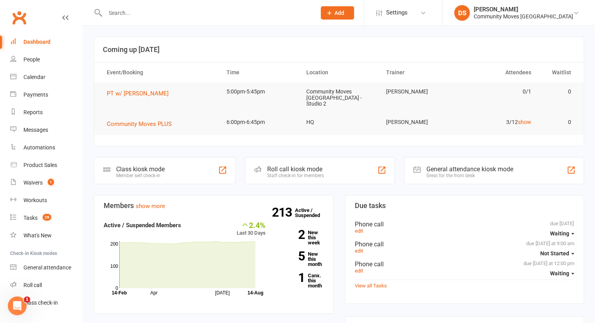
click at [150, 12] on input "text" at bounding box center [207, 12] width 208 height 11
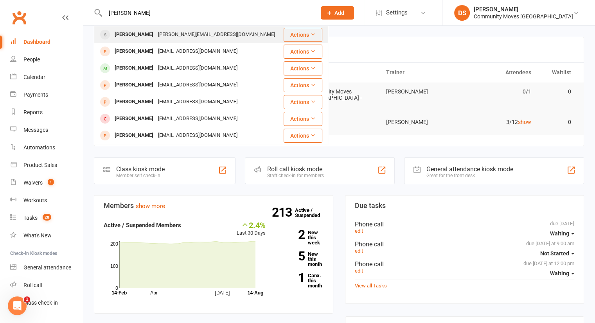
type input "[PERSON_NAME]"
click at [156, 40] on div "[PERSON_NAME] [PERSON_NAME][EMAIL_ADDRESS][DOMAIN_NAME]" at bounding box center [189, 35] width 188 height 16
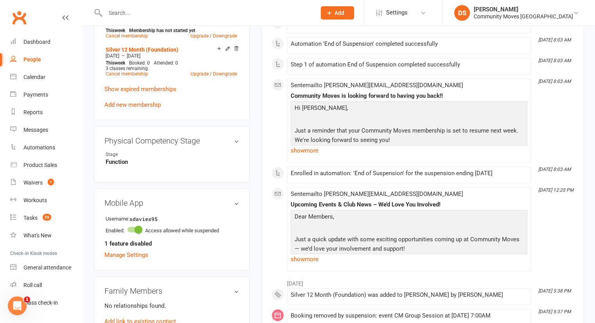
scroll to position [548, 0]
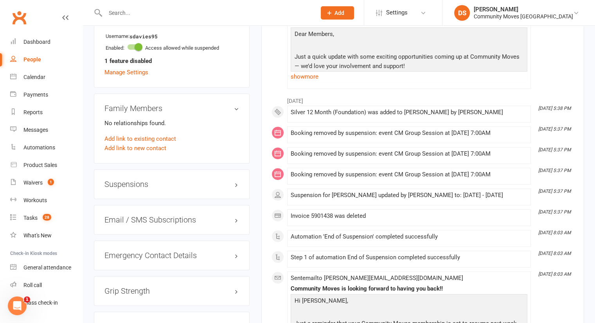
click at [139, 195] on div "Suspensions" at bounding box center [172, 184] width 156 height 30
click at [145, 180] on h3 "Suspensions" at bounding box center [171, 184] width 135 height 9
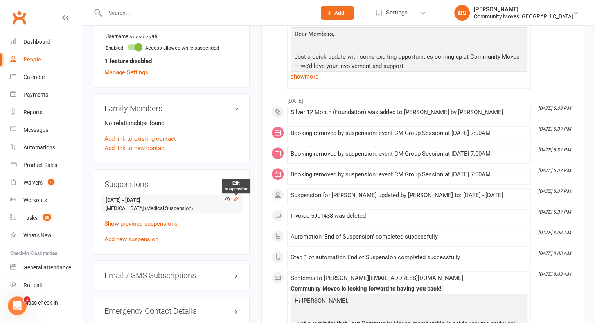
click at [236, 199] on icon at bounding box center [235, 198] width 5 height 5
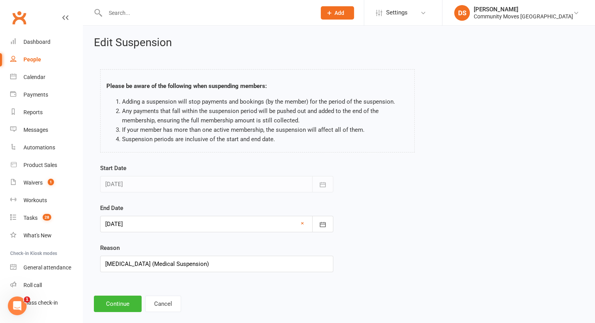
click at [131, 220] on div at bounding box center [216, 224] width 233 height 16
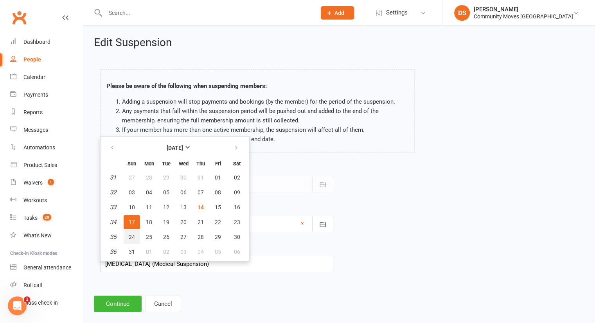
click at [131, 234] on span "24" at bounding box center [132, 237] width 6 height 6
type input "[DATE]"
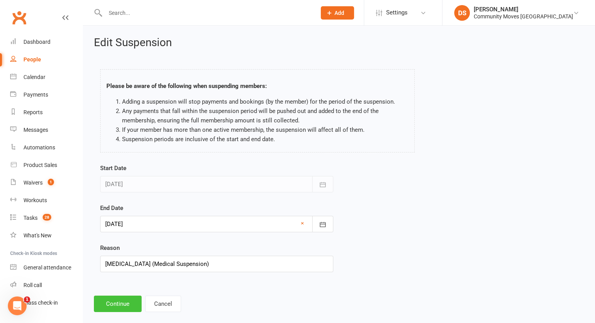
click at [122, 308] on button "Continue" at bounding box center [118, 304] width 48 height 16
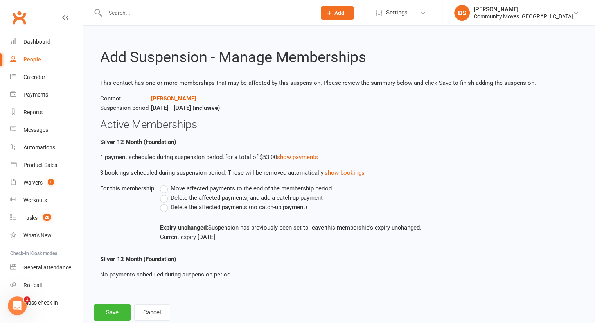
click at [194, 203] on span "Delete the affected payments (no catch-up payment)" at bounding box center [239, 207] width 136 height 8
click at [165, 203] on input "Delete the affected payments (no catch-up payment)" at bounding box center [162, 203] width 5 height 0
click at [115, 307] on button "Save" at bounding box center [112, 312] width 37 height 16
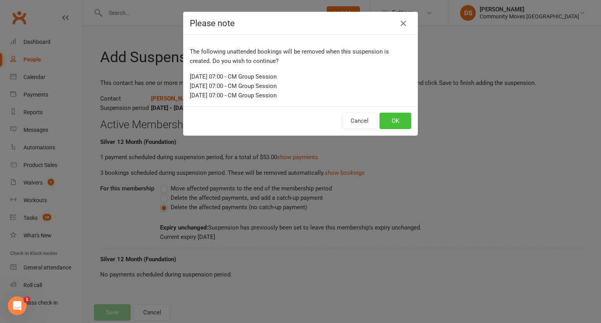
click at [379, 114] on button "OK" at bounding box center [395, 121] width 32 height 16
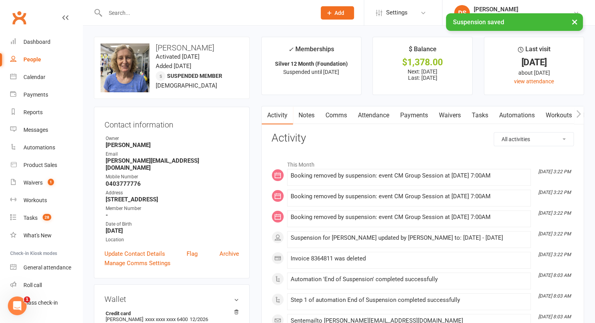
scroll to position [182, 0]
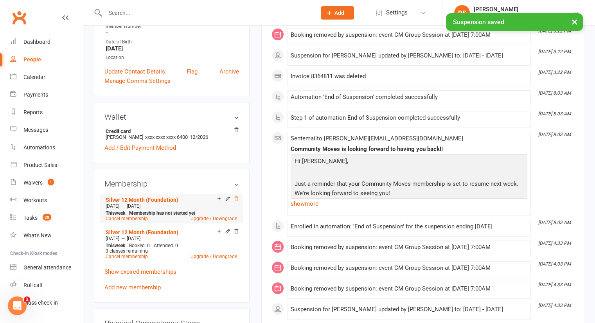
click at [235, 199] on icon at bounding box center [236, 198] width 4 height 4
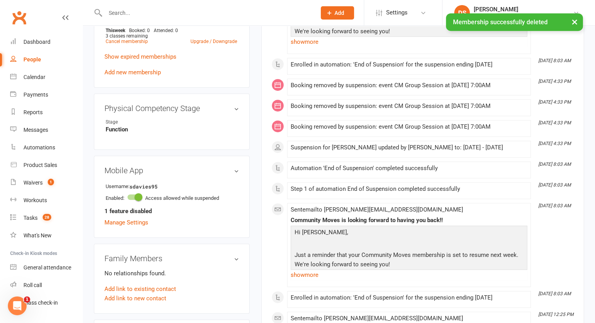
scroll to position [548, 0]
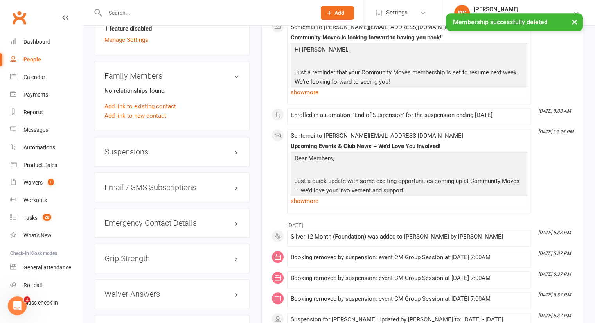
click at [148, 157] on div "Suspensions" at bounding box center [172, 152] width 156 height 30
click at [152, 153] on h3 "Suspensions" at bounding box center [171, 151] width 135 height 9
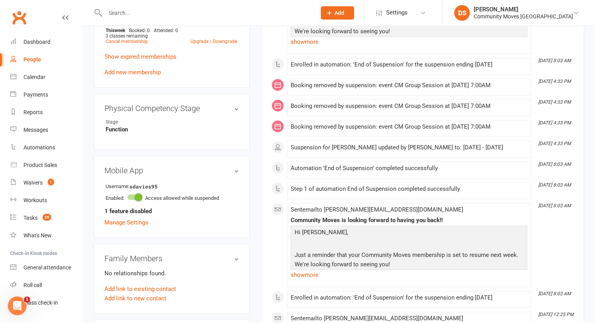
scroll to position [182, 0]
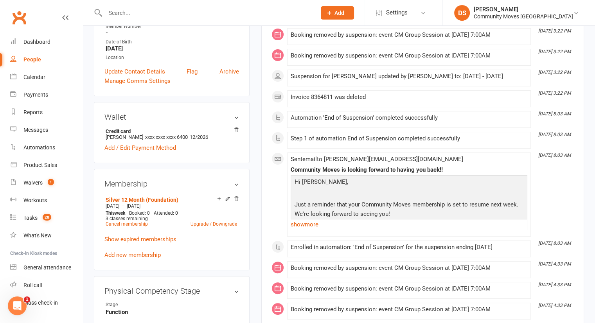
click at [135, 256] on link "Add new membership" at bounding box center [132, 254] width 56 height 7
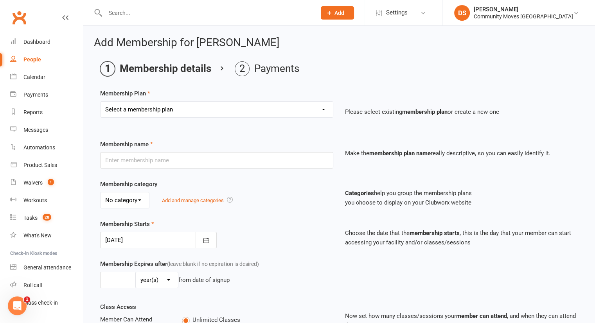
click at [189, 110] on select "Select a membership plan Create new Membership Plan Silver 12 Month (Foundation…" at bounding box center [217, 110] width 232 height 16
select select "1"
click at [101, 102] on select "Select a membership plan Create new Membership Plan Silver 12 Month (Foundation…" at bounding box center [217, 110] width 232 height 16
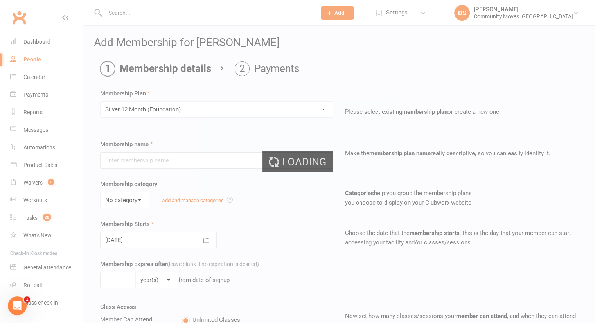
type input "Silver 12 Month (Foundation)"
select select "0"
type input "1"
type input "3"
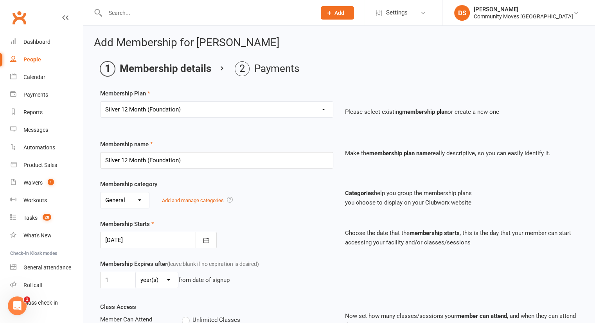
drag, startPoint x: 154, startPoint y: 239, endPoint x: 174, endPoint y: 214, distance: 32.2
click at [154, 239] on div at bounding box center [158, 240] width 117 height 16
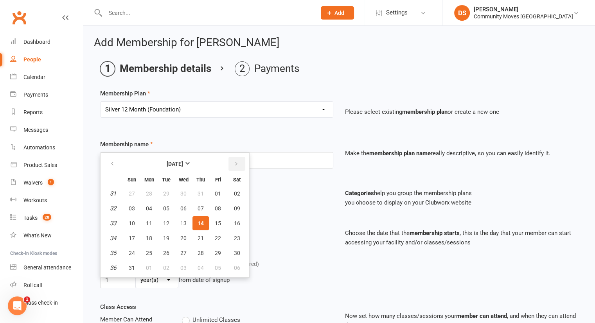
click at [233, 161] on icon "button" at bounding box center [235, 164] width 5 height 6
click at [233, 162] on icon "button" at bounding box center [235, 164] width 5 height 6
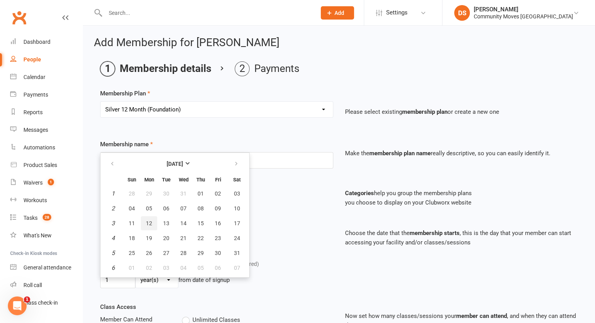
click at [150, 221] on span "12" at bounding box center [149, 223] width 6 height 6
type input "[DATE]"
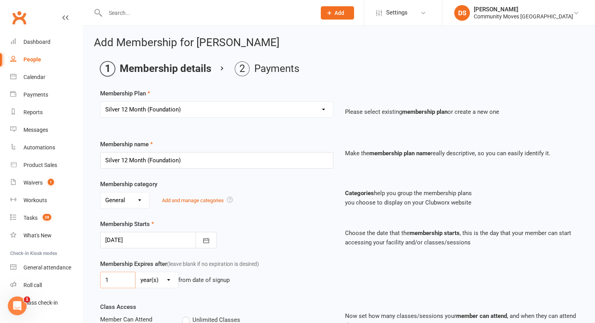
click at [102, 284] on input "1" at bounding box center [117, 280] width 35 height 16
drag, startPoint x: 105, startPoint y: 283, endPoint x: 110, endPoint y: 283, distance: 4.7
click at [108, 283] on input "1" at bounding box center [117, 280] width 35 height 16
type input "7"
select select "1"
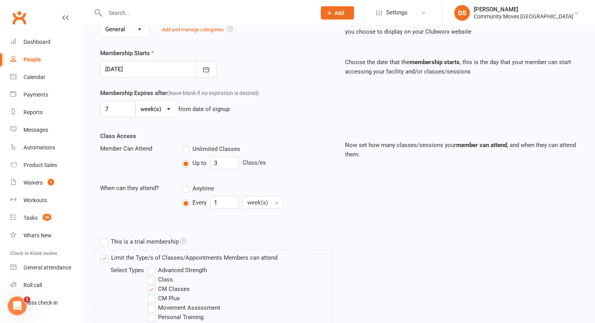
scroll to position [325, 0]
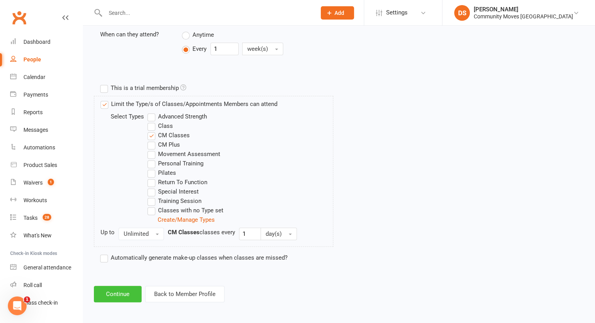
click at [124, 291] on button "Continue" at bounding box center [118, 294] width 48 height 16
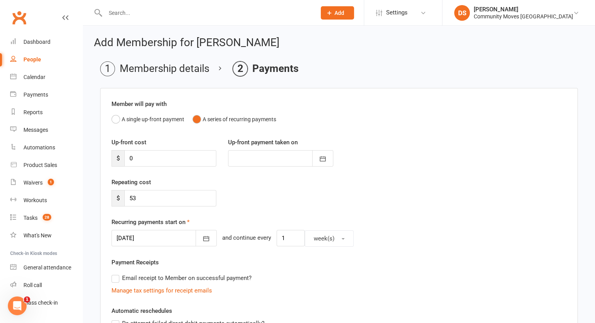
scroll to position [182, 0]
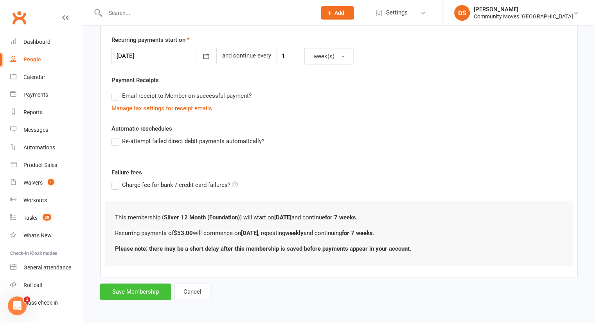
click at [118, 291] on button "Save Membership" at bounding box center [135, 292] width 71 height 16
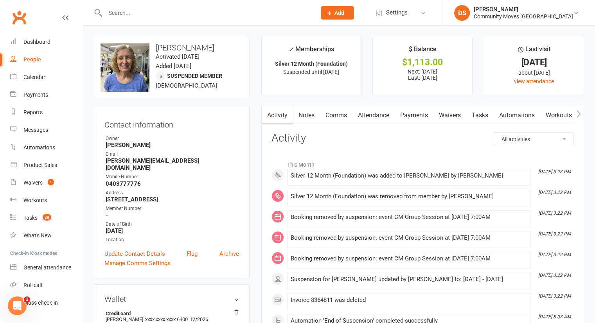
click at [172, 12] on input "text" at bounding box center [207, 12] width 208 height 11
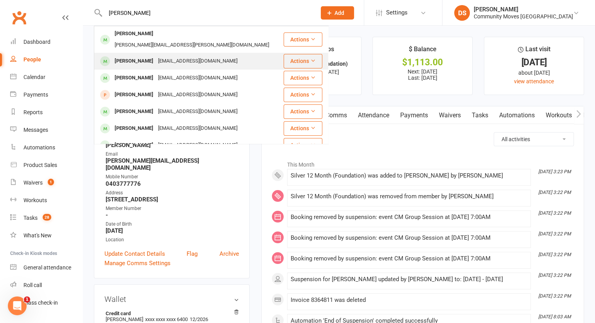
type input "[PERSON_NAME]"
click at [194, 56] on div "[EMAIL_ADDRESS][DOMAIN_NAME]" at bounding box center [198, 61] width 84 height 11
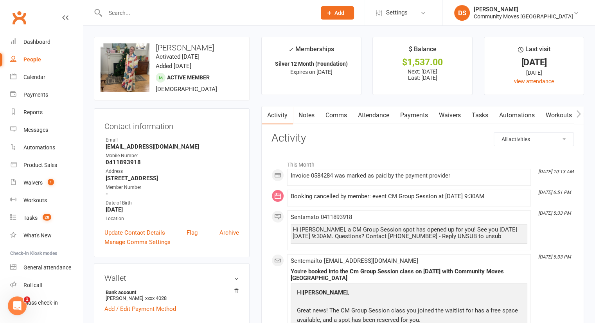
click at [379, 116] on link "Attendance" at bounding box center [373, 115] width 42 height 18
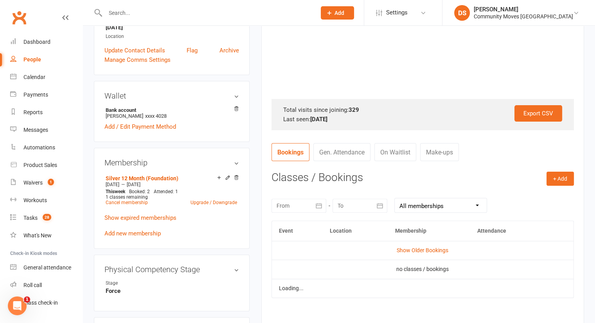
scroll to position [365, 0]
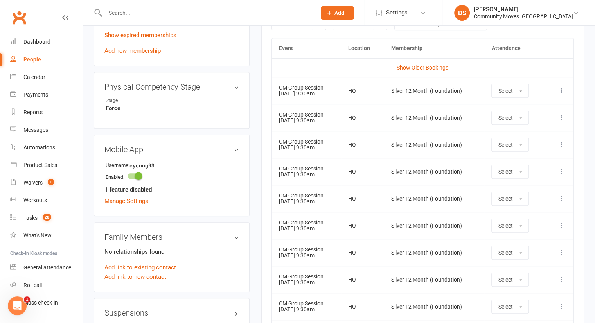
click at [267, 238] on div "Activity Notes Comms Attendance Payments Waivers Tasks Automations Workouts Mob…" at bounding box center [422, 75] width 323 height 668
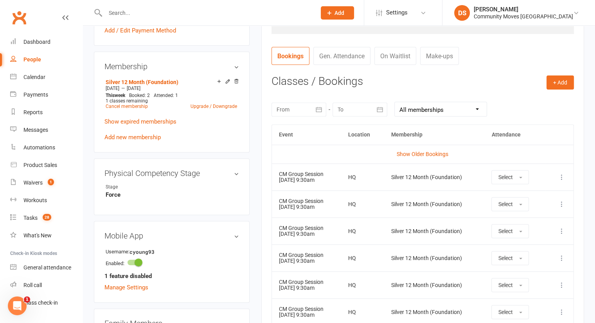
scroll to position [461, 0]
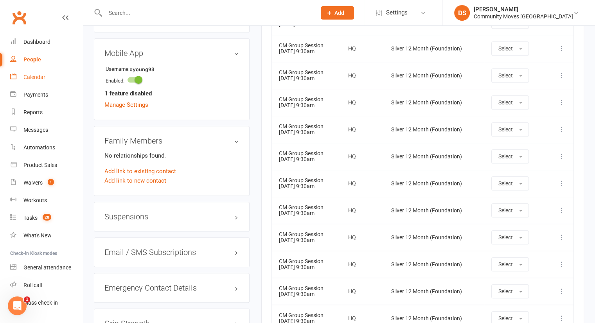
click at [37, 81] on link "Calendar" at bounding box center [46, 77] width 72 height 18
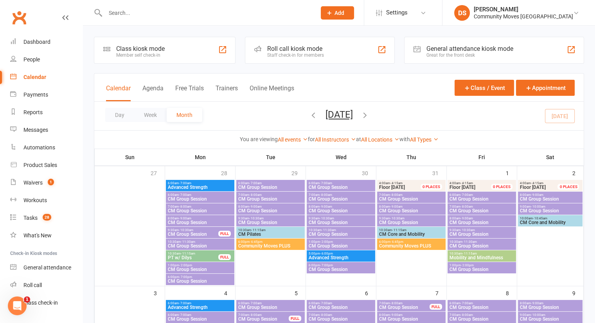
click at [369, 113] on icon "button" at bounding box center [365, 115] width 9 height 9
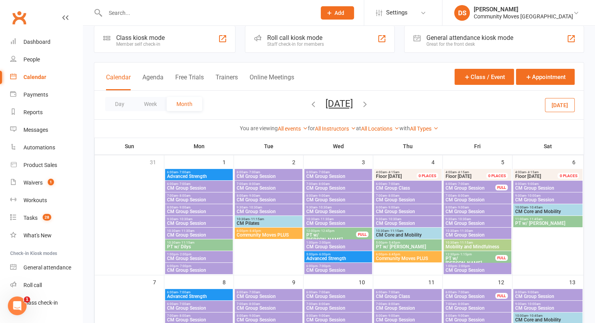
scroll to position [11, 0]
click at [281, 207] on span "9:30am - 10:30am" at bounding box center [268, 208] width 65 height 4
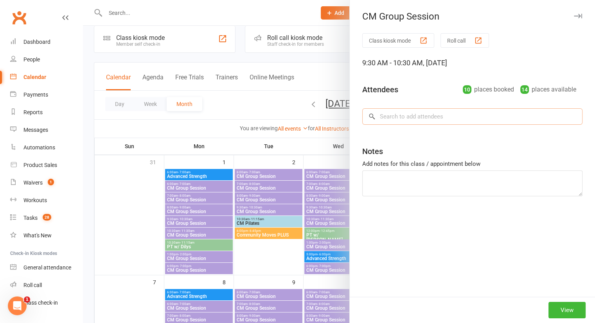
click at [427, 115] on input "search" at bounding box center [472, 116] width 220 height 16
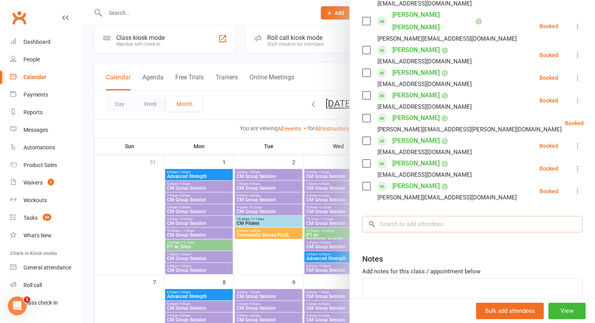
scroll to position [214, 0]
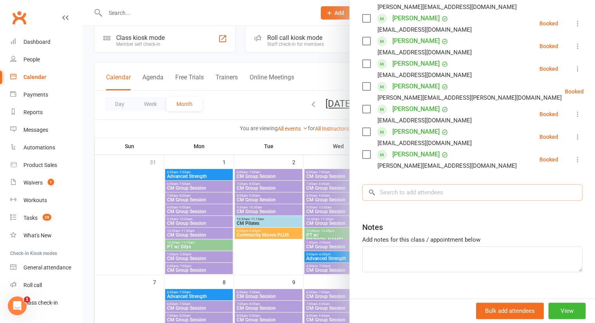
click at [426, 184] on input "search" at bounding box center [472, 192] width 220 height 16
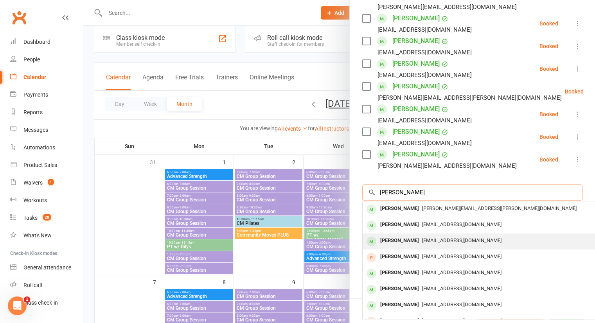
type input "[PERSON_NAME]"
click at [427, 237] on span "[EMAIL_ADDRESS][DOMAIN_NAME]" at bounding box center [461, 240] width 79 height 6
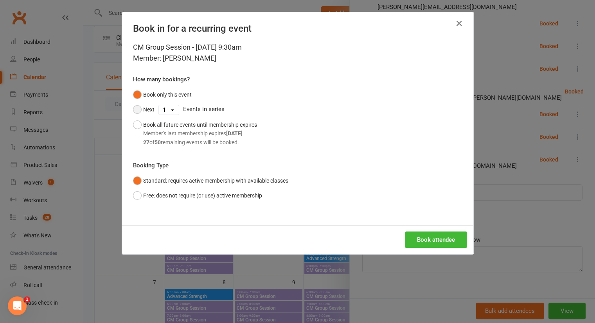
click at [133, 114] on button "Next" at bounding box center [144, 109] width 22 height 15
click at [162, 110] on select "1 2 3 4 5 6 7 8 9 10 11 12 13 14 15 16 17 18 19 20 21 22 23 24 25 26 27 28 29 3…" at bounding box center [169, 109] width 20 height 9
select select "3"
click at [159, 105] on select "1 2 3 4 5 6 7 8 9 10 11 12 13 14 15 16 17 18 19 20 21 22 23 24 25 26 27 28 29 3…" at bounding box center [169, 109] width 20 height 9
click at [442, 235] on button "Book attendee" at bounding box center [436, 240] width 62 height 16
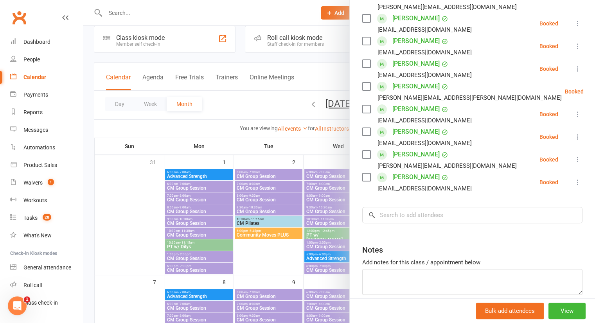
click at [152, 234] on div at bounding box center [339, 161] width 512 height 323
